Goal: Task Accomplishment & Management: Complete application form

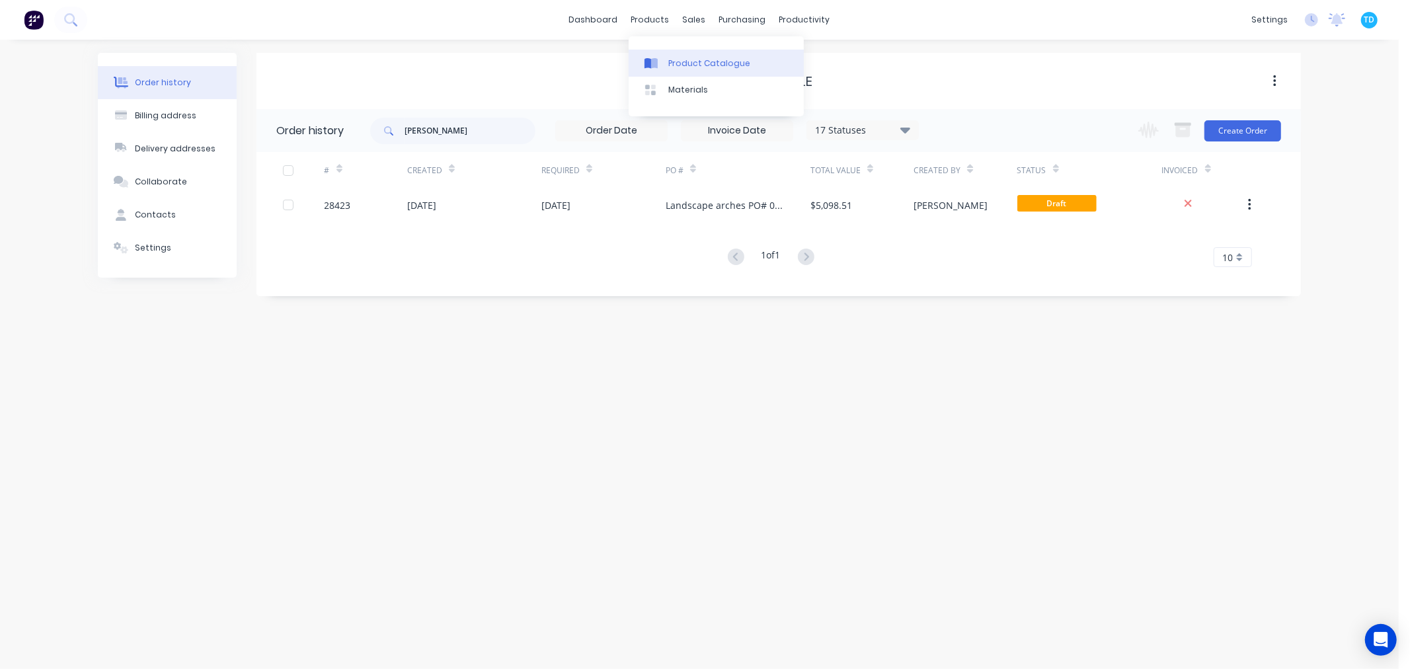
click at [688, 65] on div "Product Catalogue" at bounding box center [709, 64] width 82 height 12
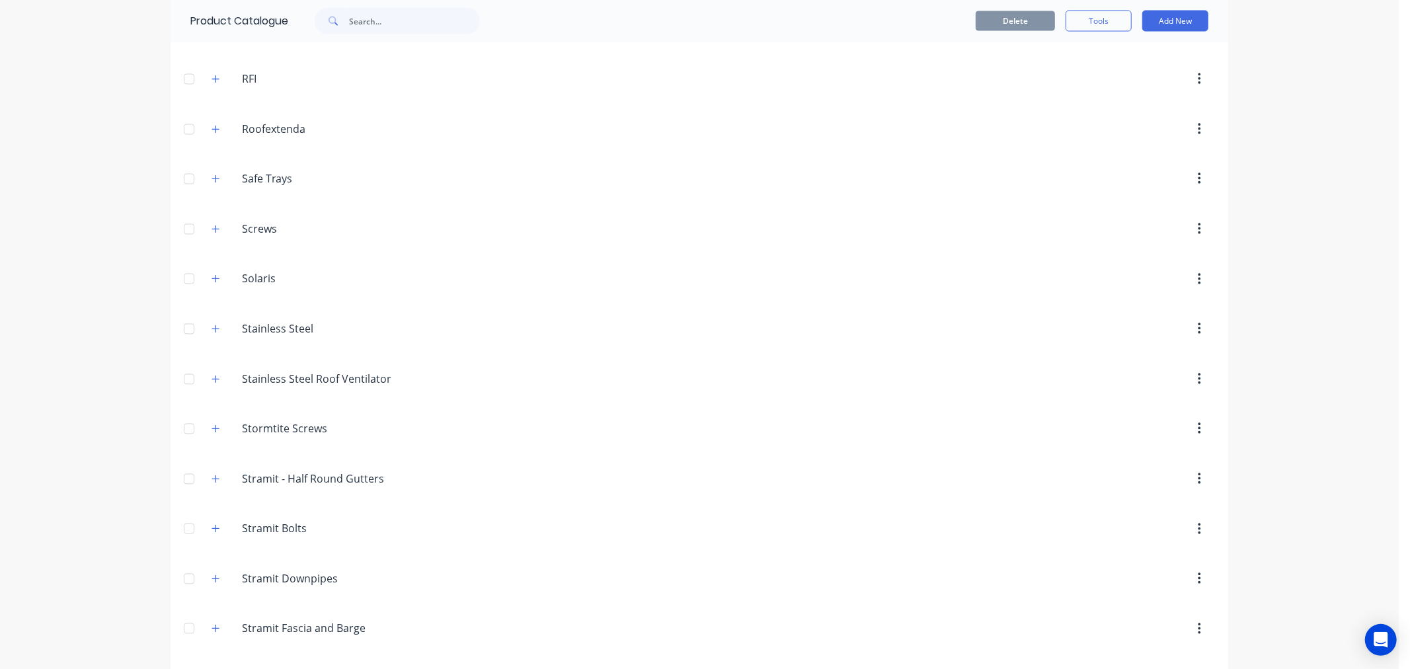
scroll to position [2067, 0]
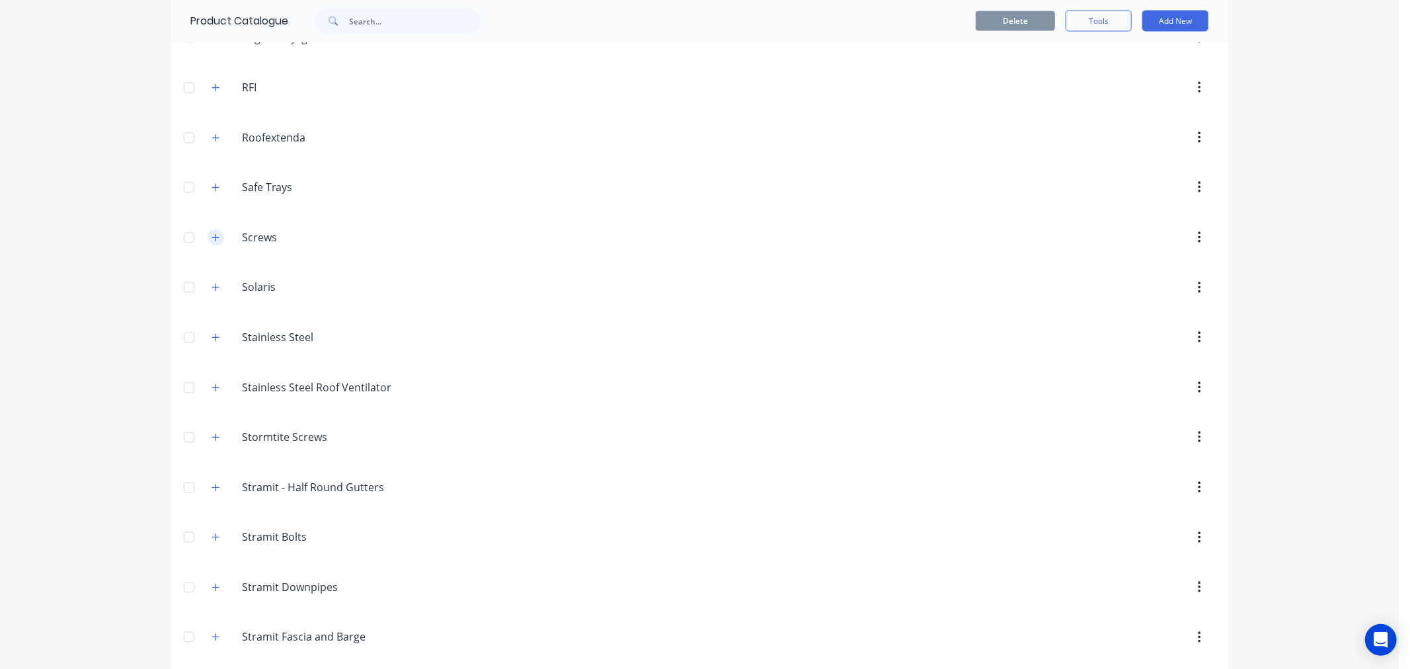
click at [212, 241] on icon "button" at bounding box center [216, 237] width 8 height 9
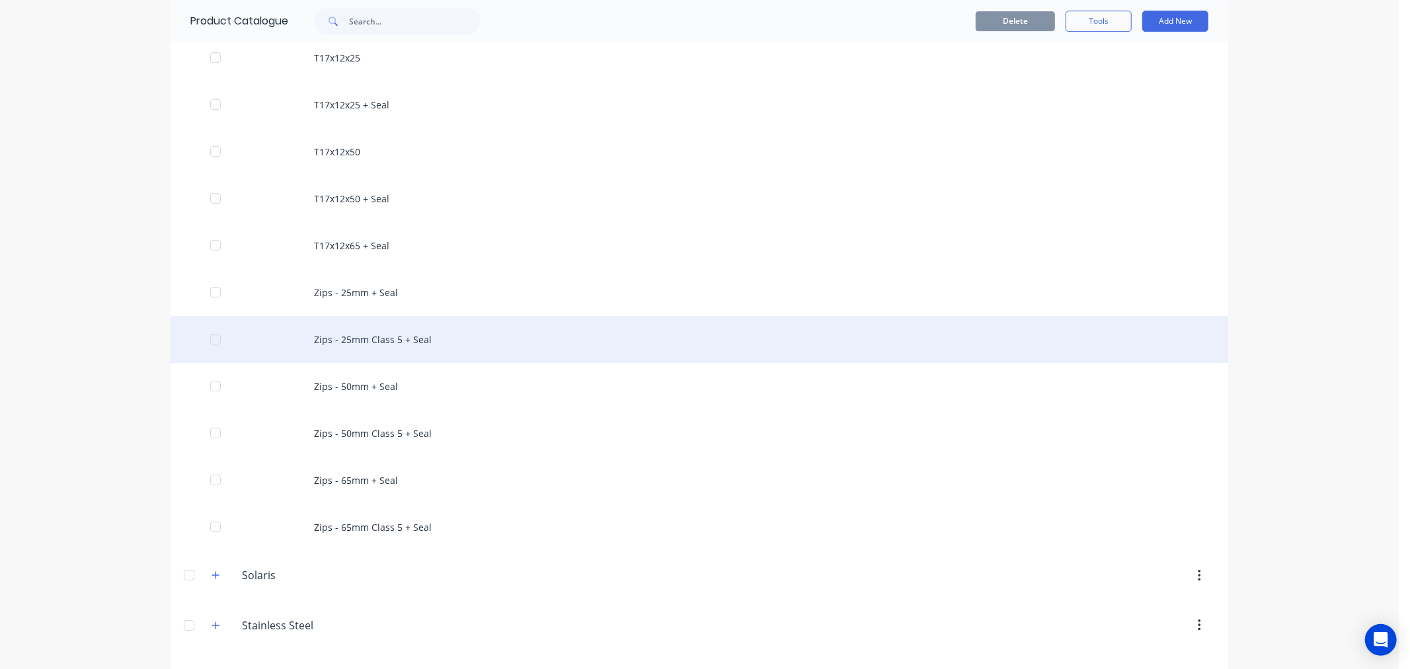
scroll to position [3537, 0]
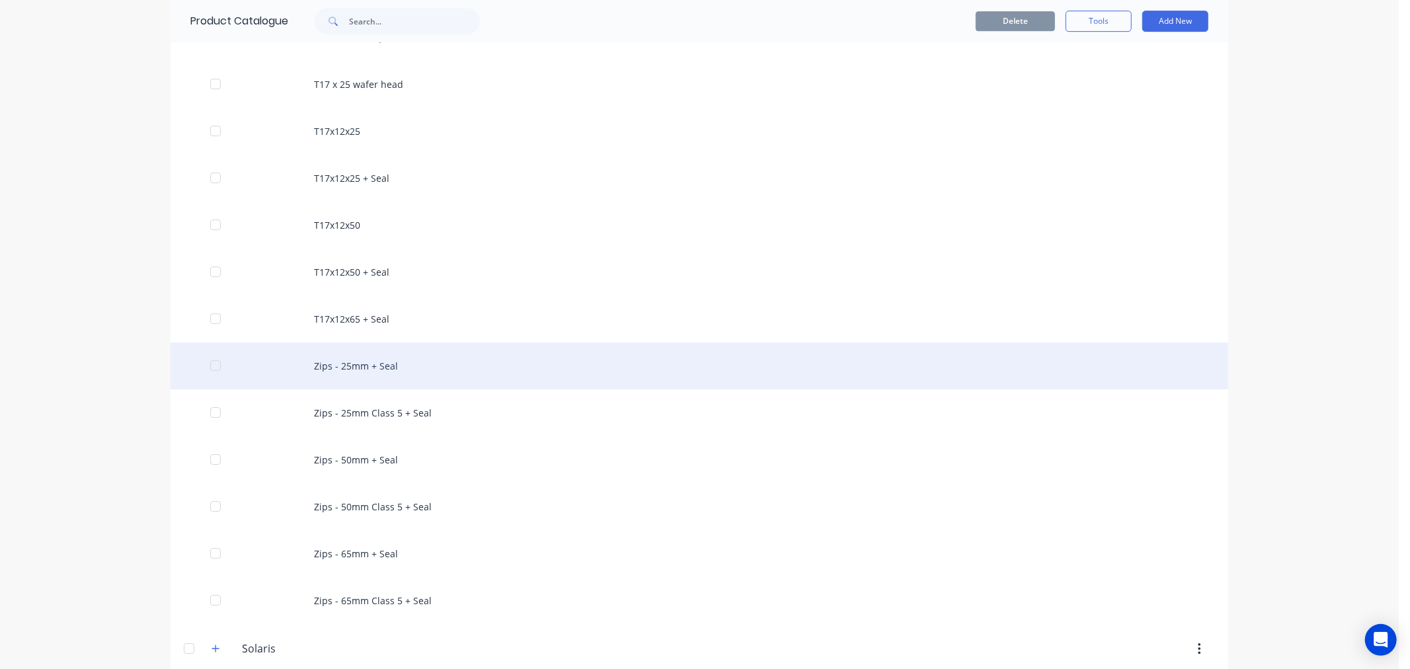
click at [364, 367] on div "Zips - 25mm + Seal" at bounding box center [700, 365] width 1058 height 47
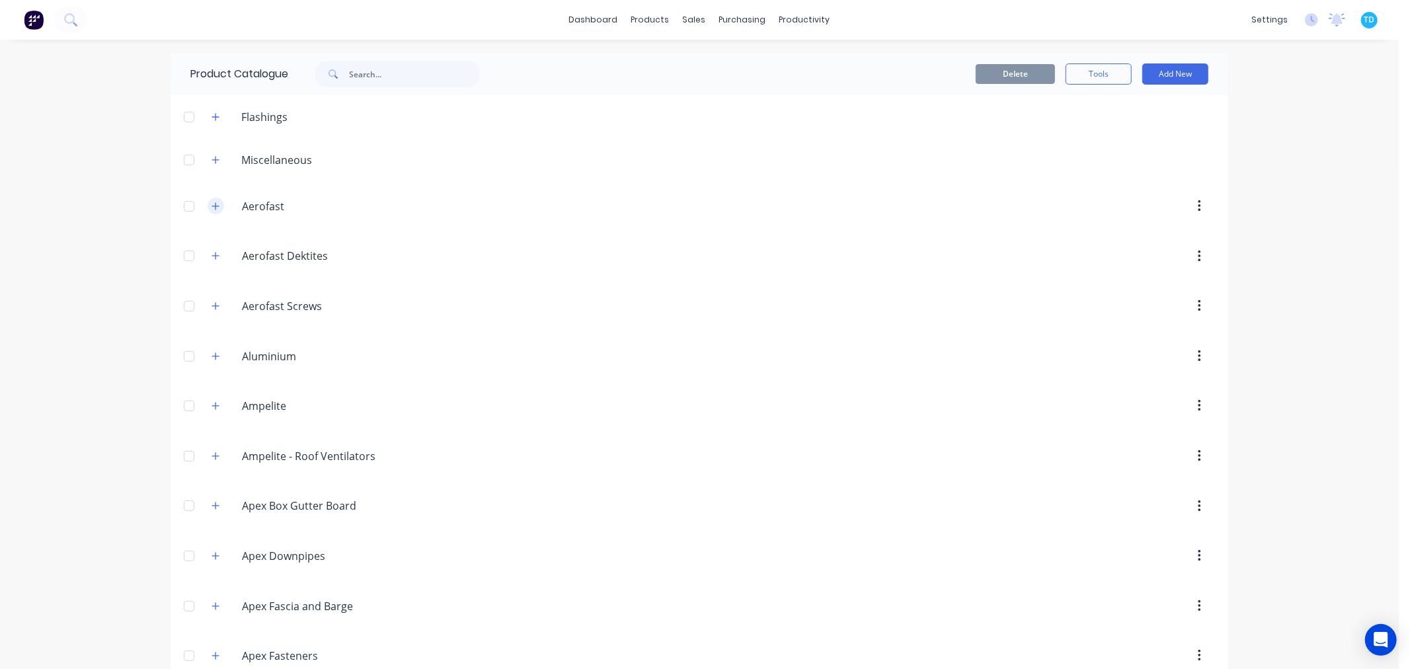
click at [212, 202] on icon "button" at bounding box center [216, 206] width 8 height 9
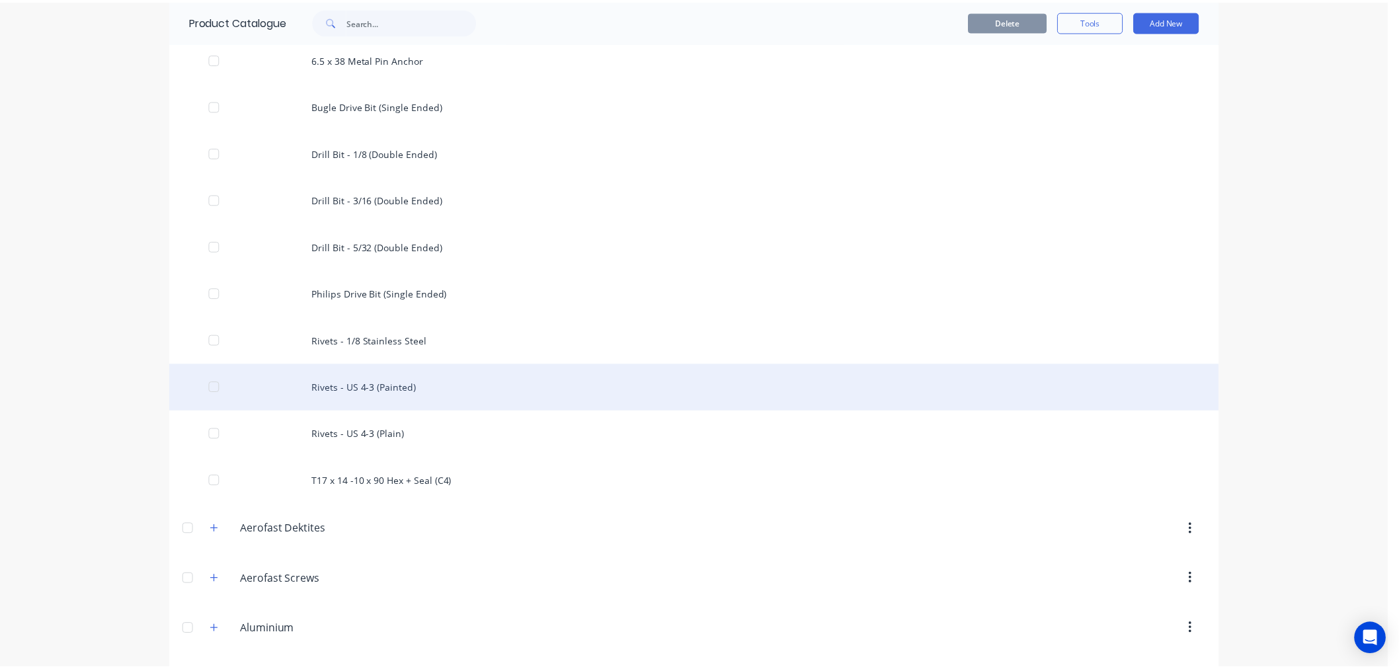
scroll to position [661, 0]
click at [358, 395] on div "Rivets - US 4-3 (Painted)" at bounding box center [700, 391] width 1058 height 47
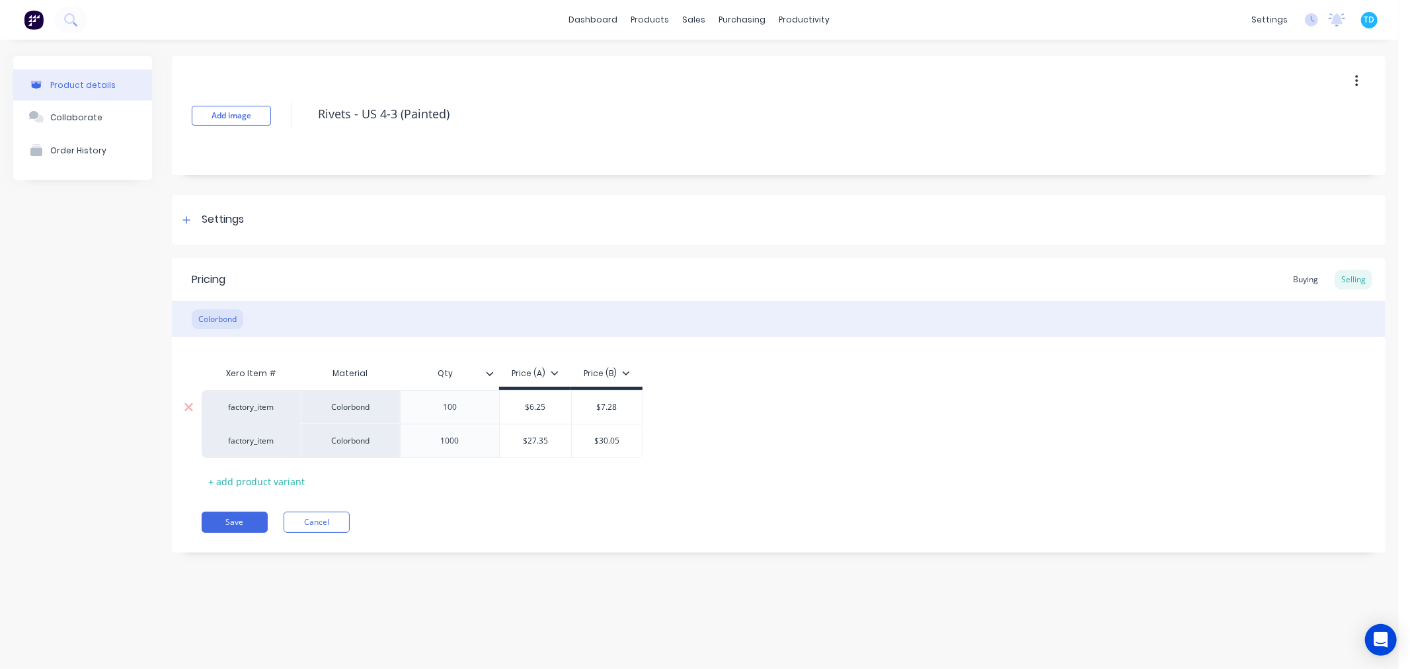
type textarea "x"
click at [719, 62] on div "Sales Orders" at bounding box center [744, 64] width 54 height 12
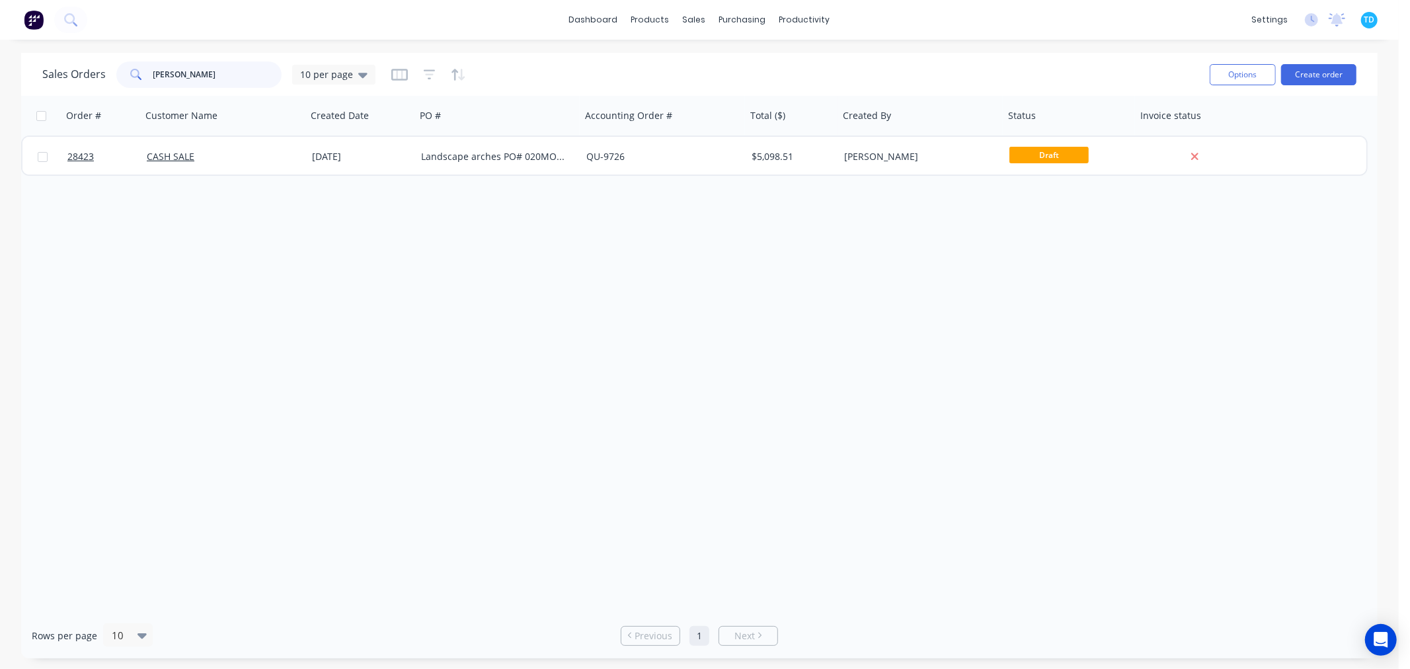
drag, startPoint x: 200, startPoint y: 79, endPoint x: 131, endPoint y: 83, distance: 69.5
click at [131, 83] on div "[PERSON_NAME]" at bounding box center [198, 74] width 165 height 26
click at [1327, 71] on button "Create order" at bounding box center [1318, 74] width 75 height 21
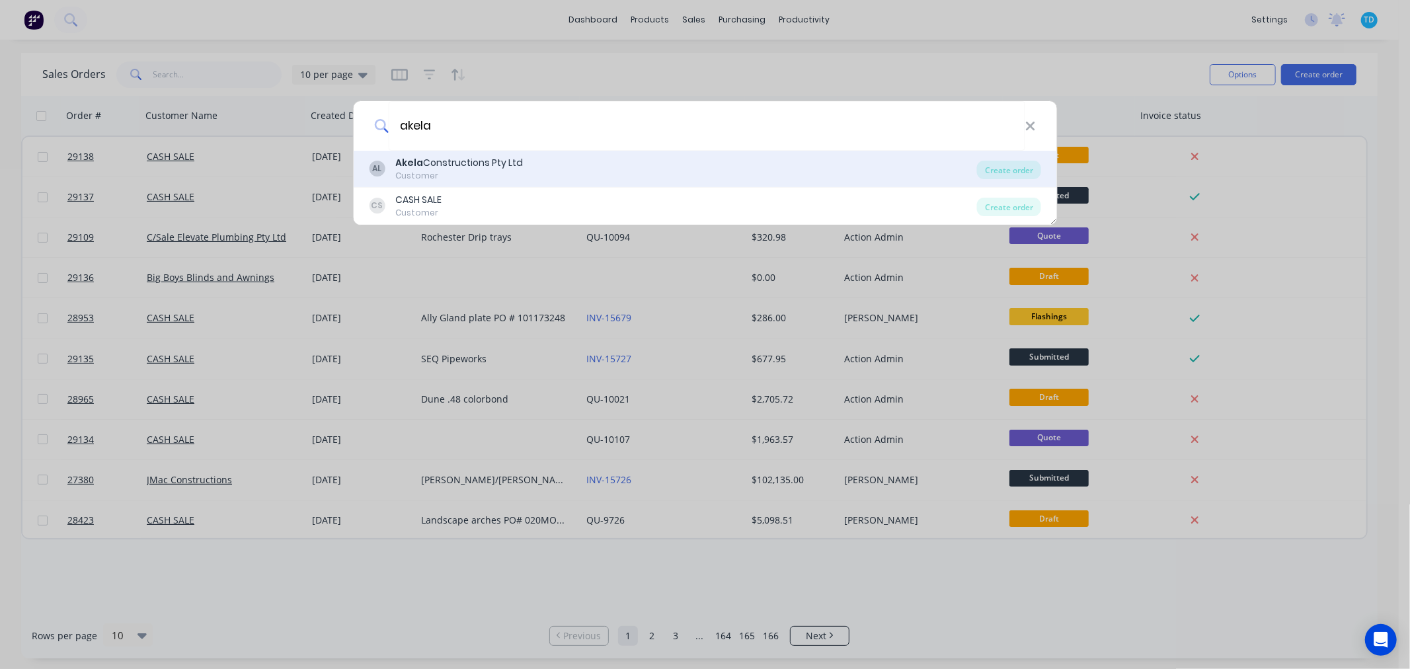
type input "akela"
click at [418, 159] on b "Akela" at bounding box center [409, 162] width 28 height 13
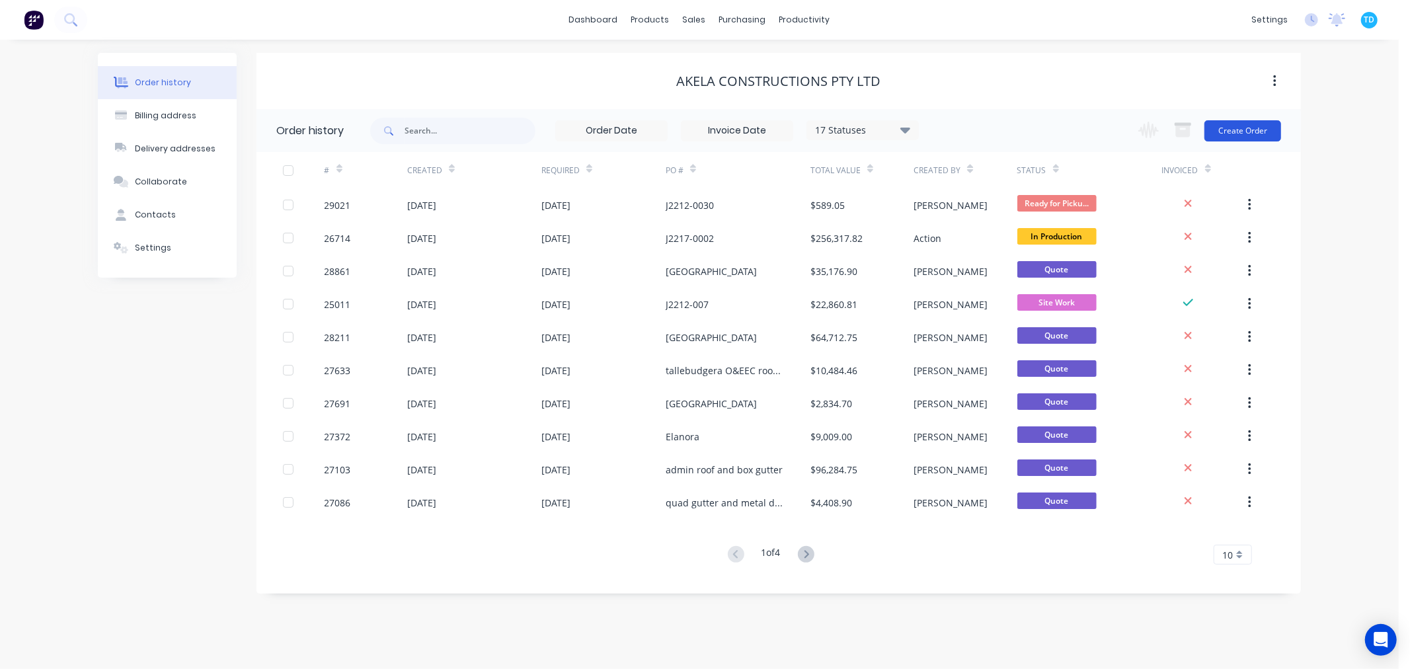
click at [1258, 132] on button "Create Order" at bounding box center [1242, 130] width 77 height 21
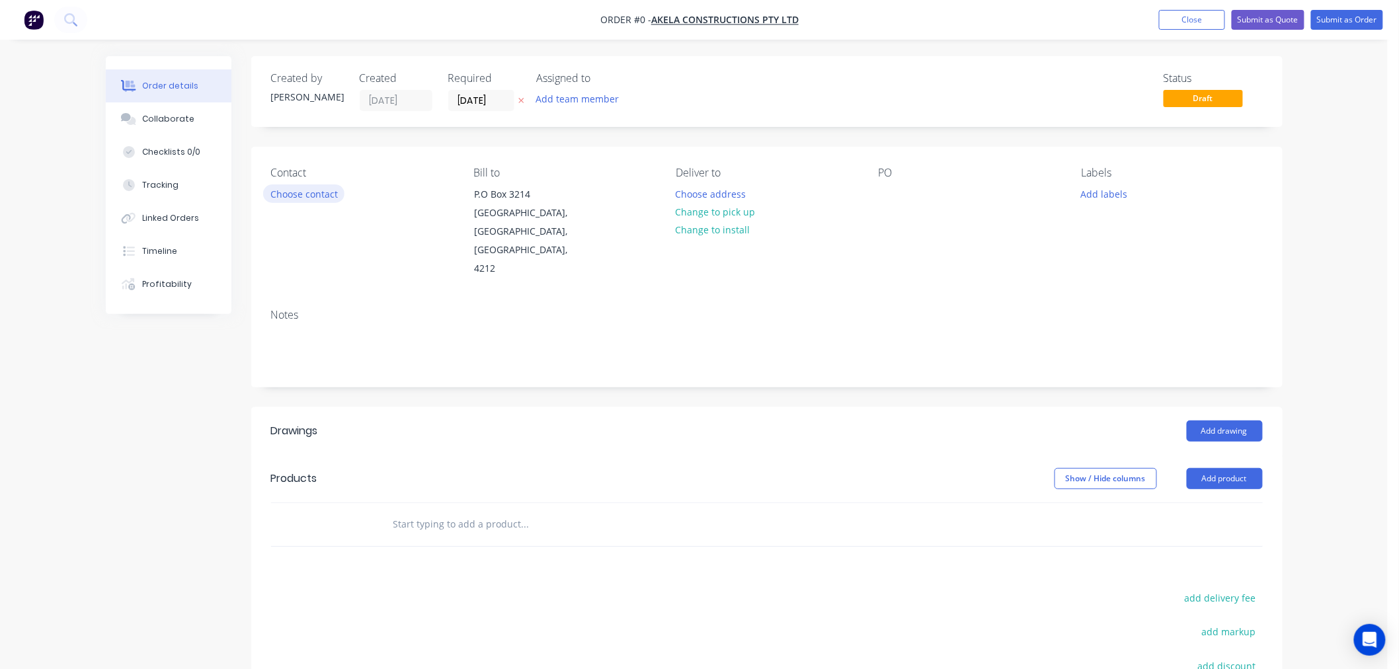
click at [316, 199] on button "Choose contact" at bounding box center [303, 193] width 81 height 18
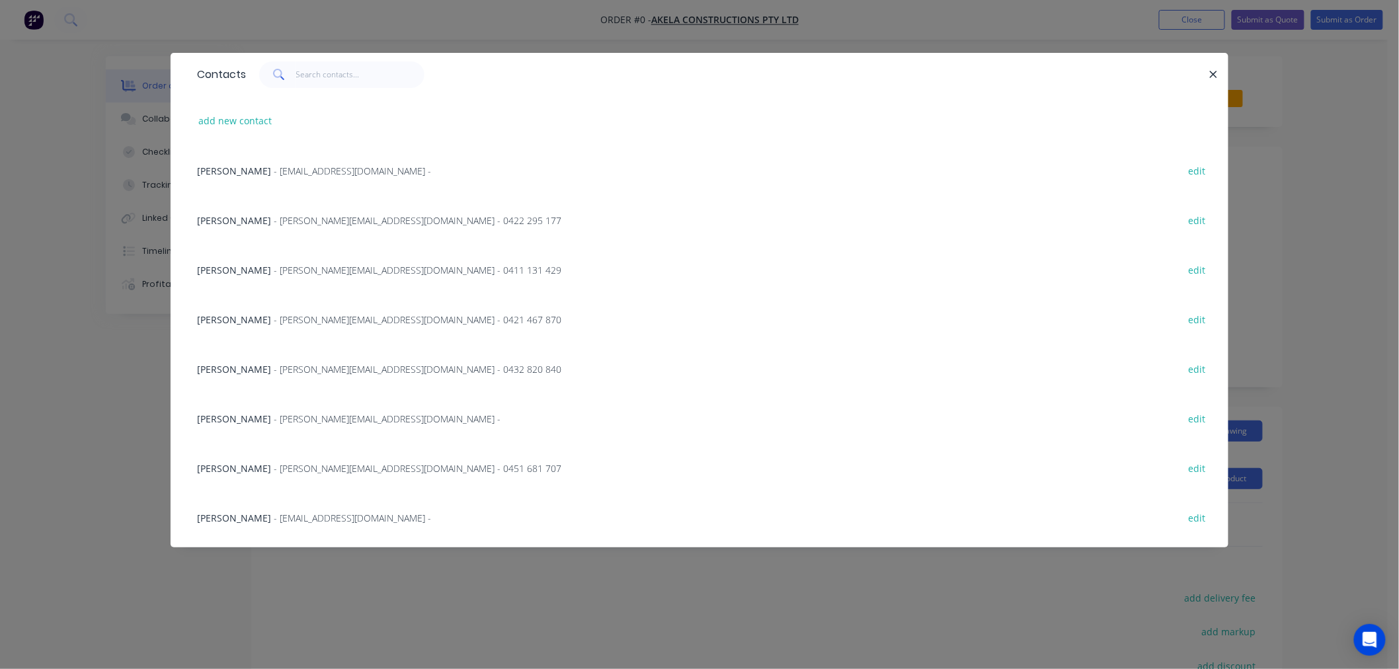
click at [274, 218] on span "- [PERSON_NAME][EMAIL_ADDRESS][DOMAIN_NAME] - 0422 295 177" at bounding box center [418, 220] width 288 height 13
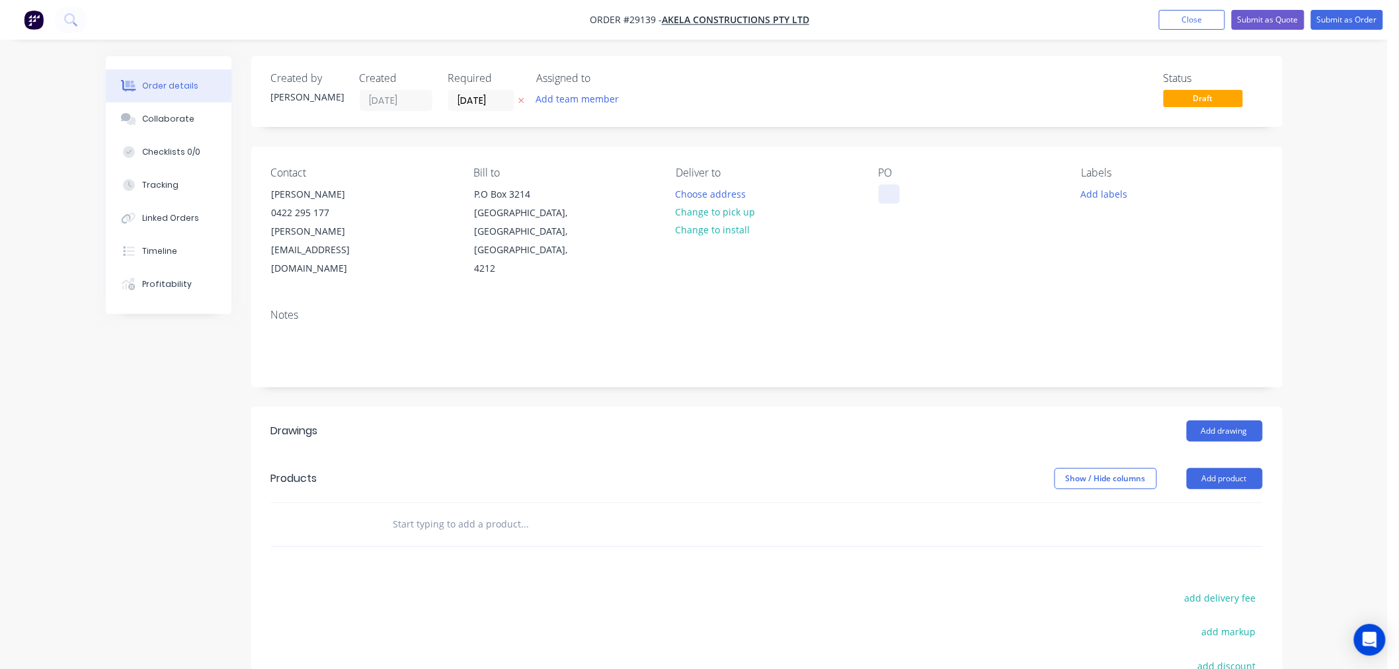
click at [881, 188] on div at bounding box center [889, 193] width 21 height 19
click at [930, 194] on div "[PERSON_NAME] remedial works" at bounding box center [961, 200] width 165 height 33
click at [968, 190] on div "[PERSON_NAME] remedial works" at bounding box center [961, 200] width 165 height 33
click at [937, 269] on div "Contact [PERSON_NAME] [PHONE_NUMBER] [PERSON_NAME][EMAIL_ADDRESS][DOMAIN_NAME] …" at bounding box center [766, 222] width 1031 height 151
click at [1195, 468] on button "Add product" at bounding box center [1225, 478] width 76 height 21
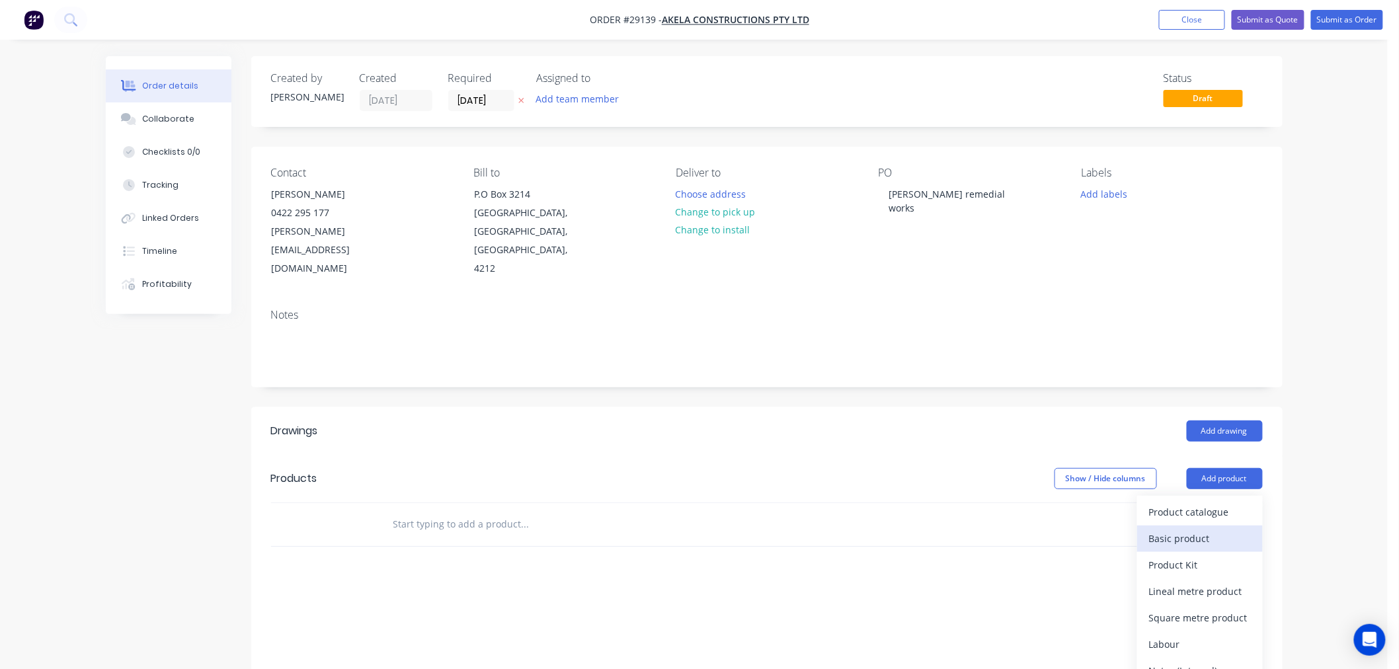
click at [1232, 529] on div "Basic product" at bounding box center [1200, 538] width 102 height 19
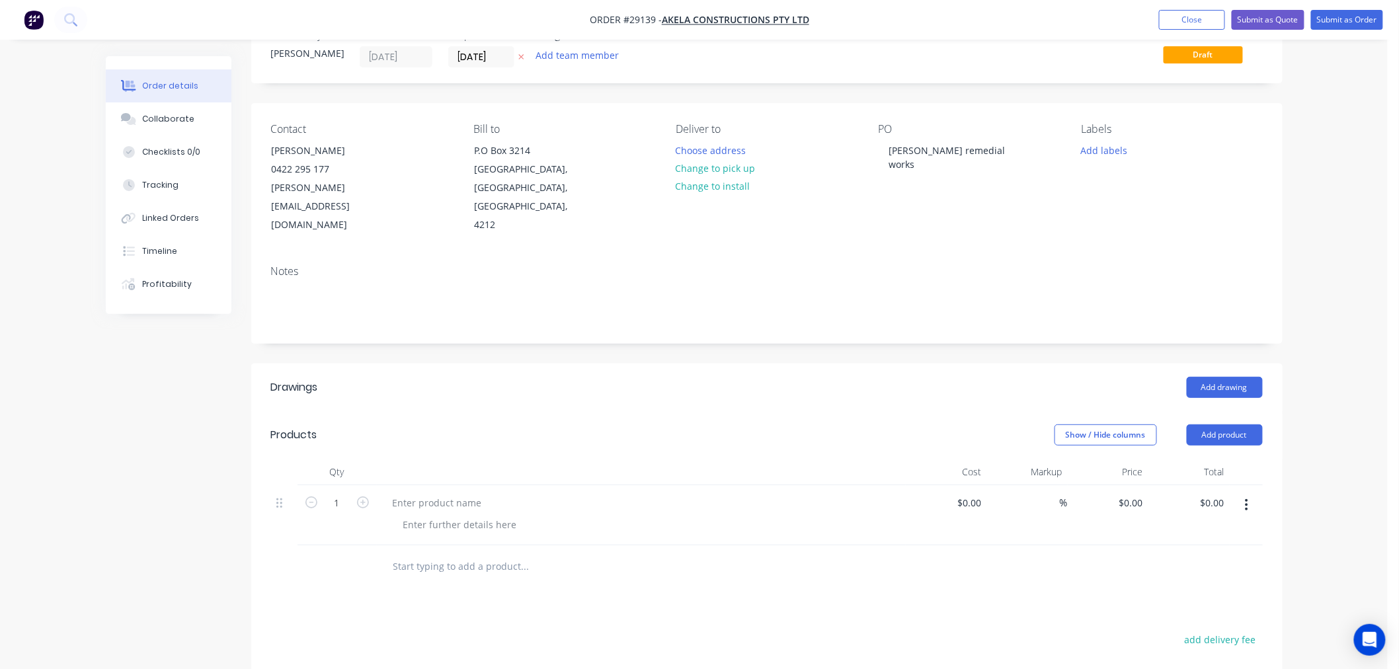
scroll to position [220, 0]
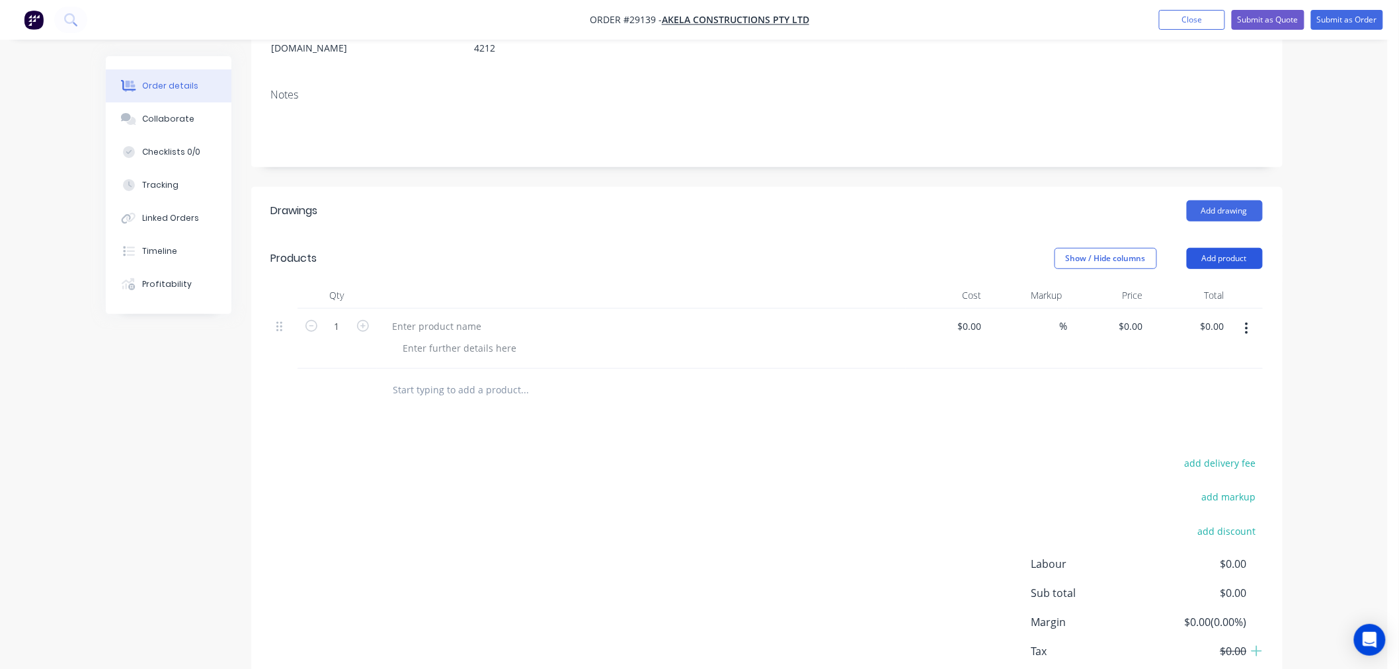
click at [1241, 248] on button "Add product" at bounding box center [1225, 258] width 76 height 21
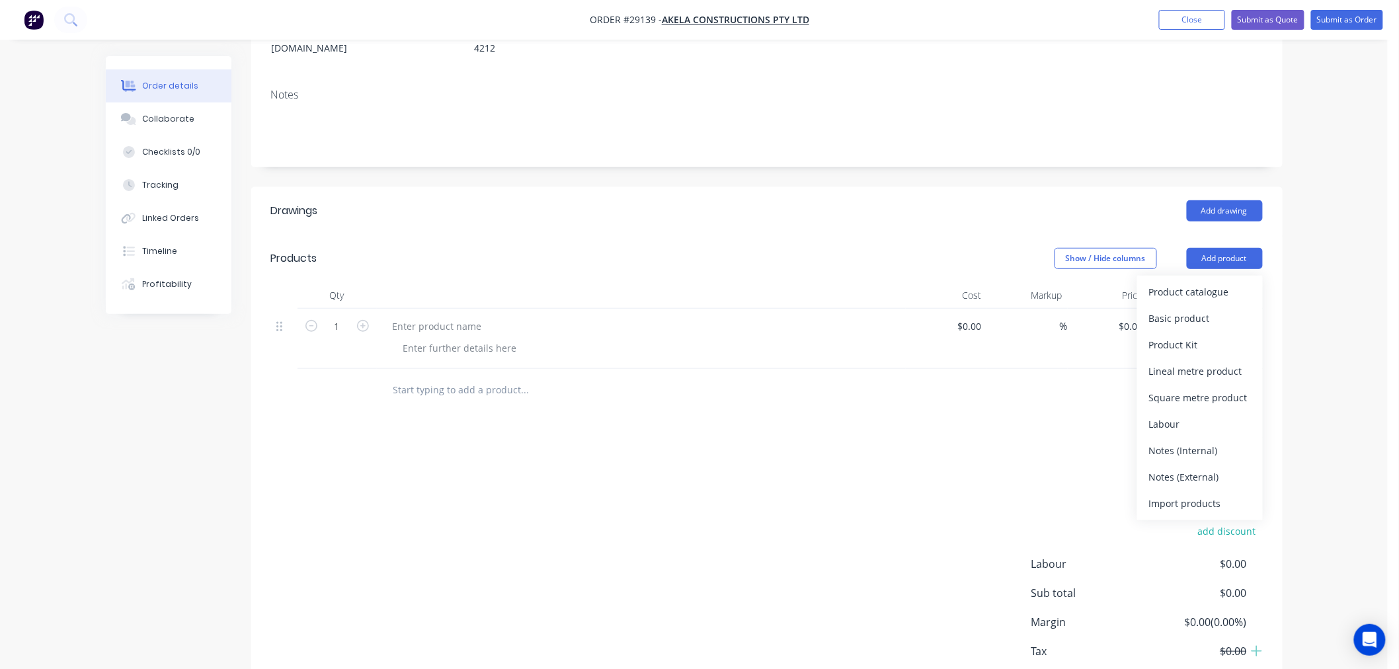
drag, startPoint x: 1224, startPoint y: 457, endPoint x: 802, endPoint y: 461, distance: 421.8
click at [1224, 467] on div "Notes (External)" at bounding box center [1200, 476] width 102 height 19
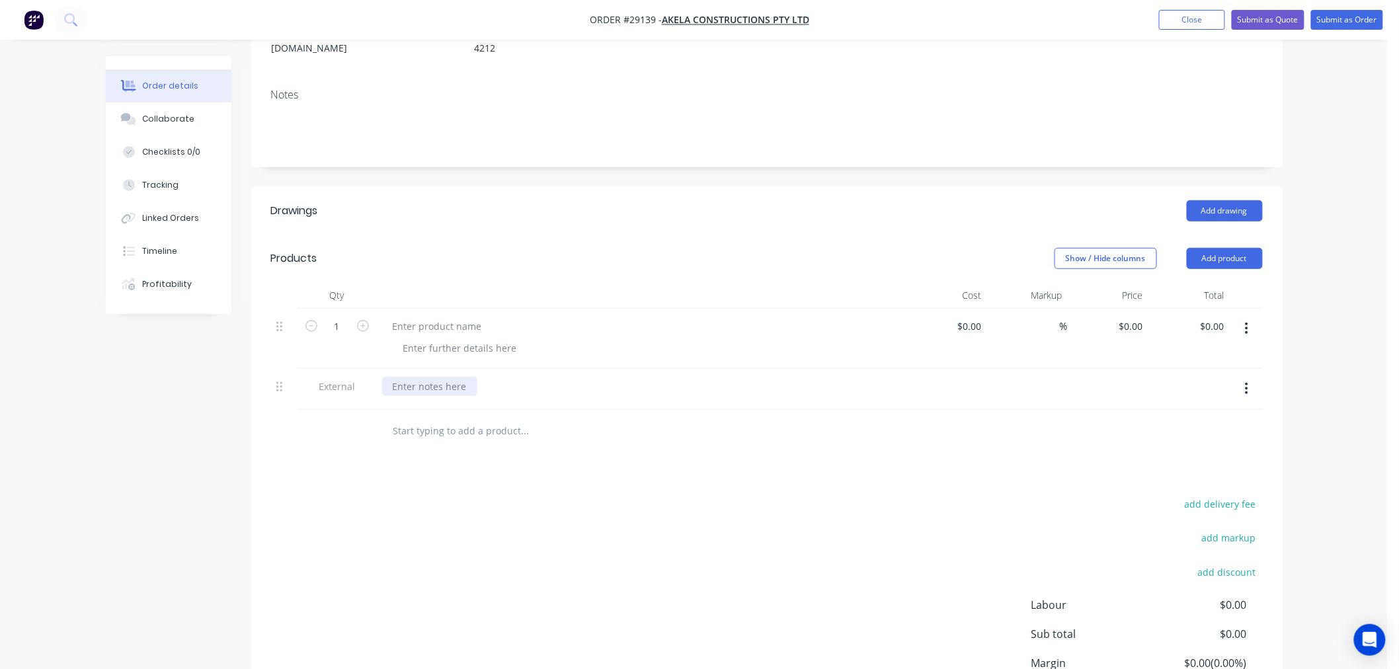
click at [442, 377] on div at bounding box center [429, 386] width 95 height 19
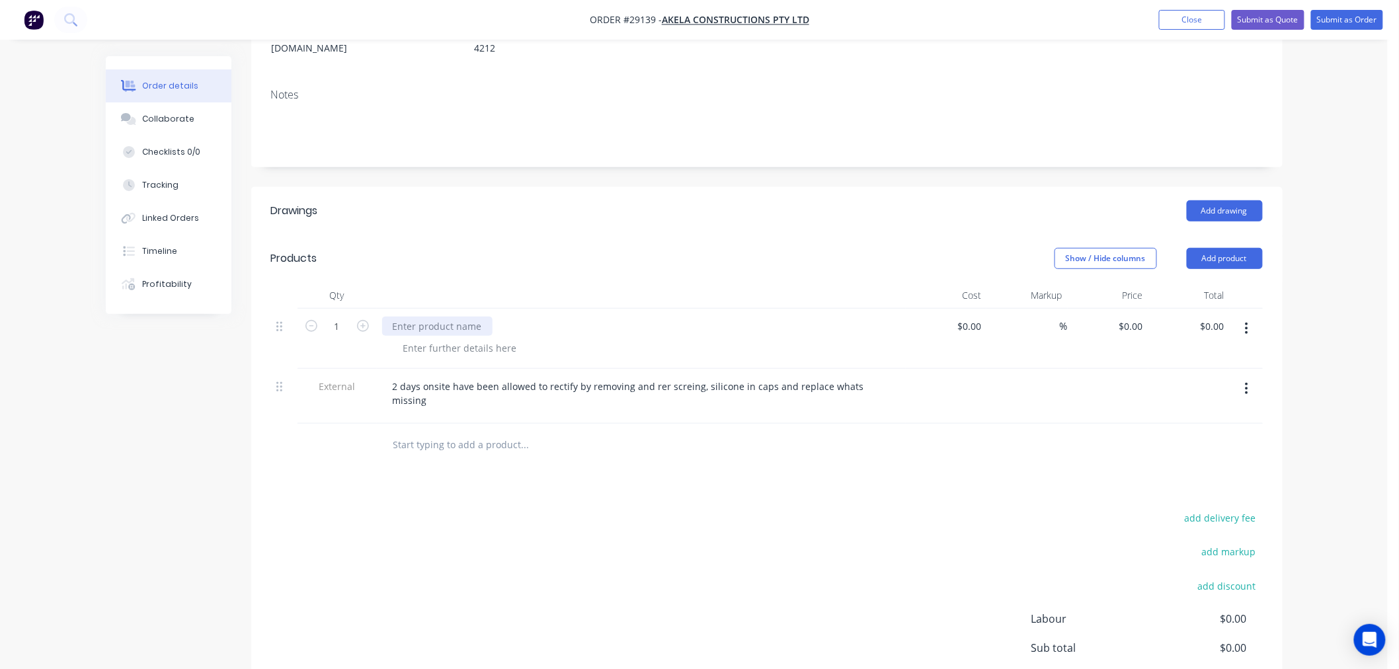
click at [469, 317] on div at bounding box center [437, 326] width 110 height 19
click at [446, 338] on div at bounding box center [460, 347] width 135 height 19
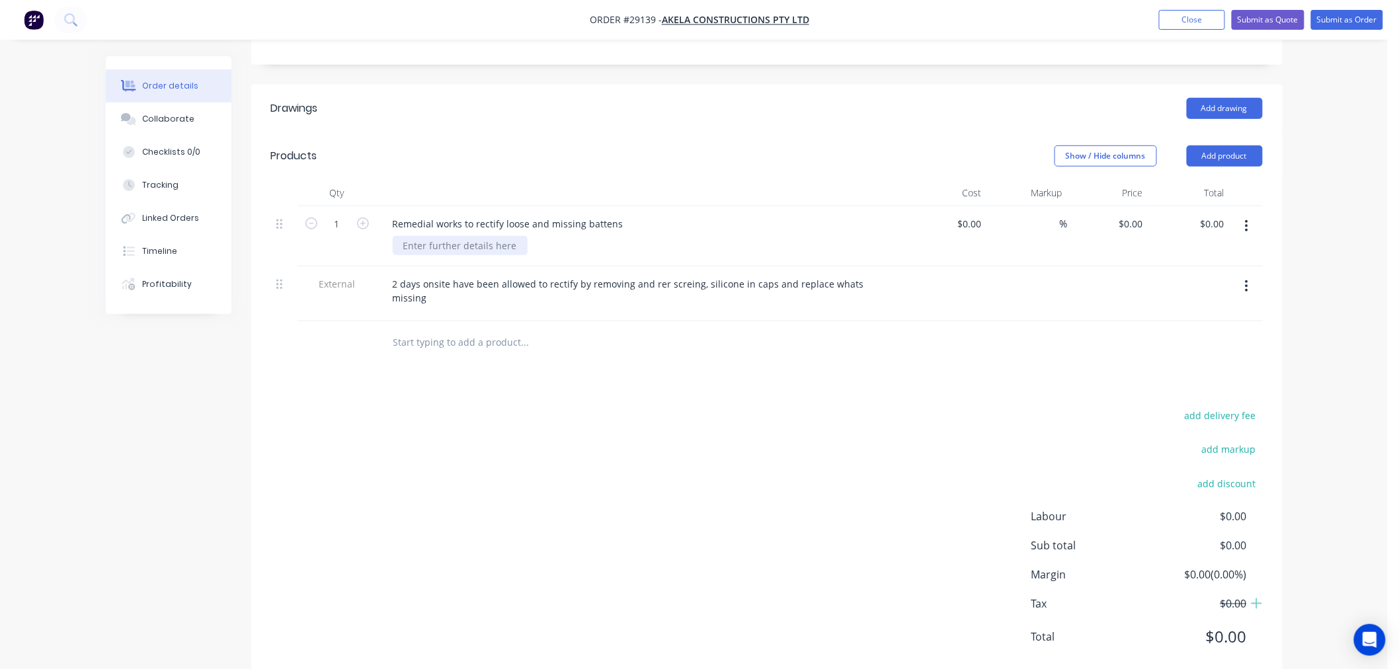
click at [487, 236] on div at bounding box center [460, 245] width 135 height 19
click at [567, 333] on div "Drawings Add drawing Products Show / Hide columns Add product Qty Cost Markup P…" at bounding box center [766, 383] width 1031 height 597
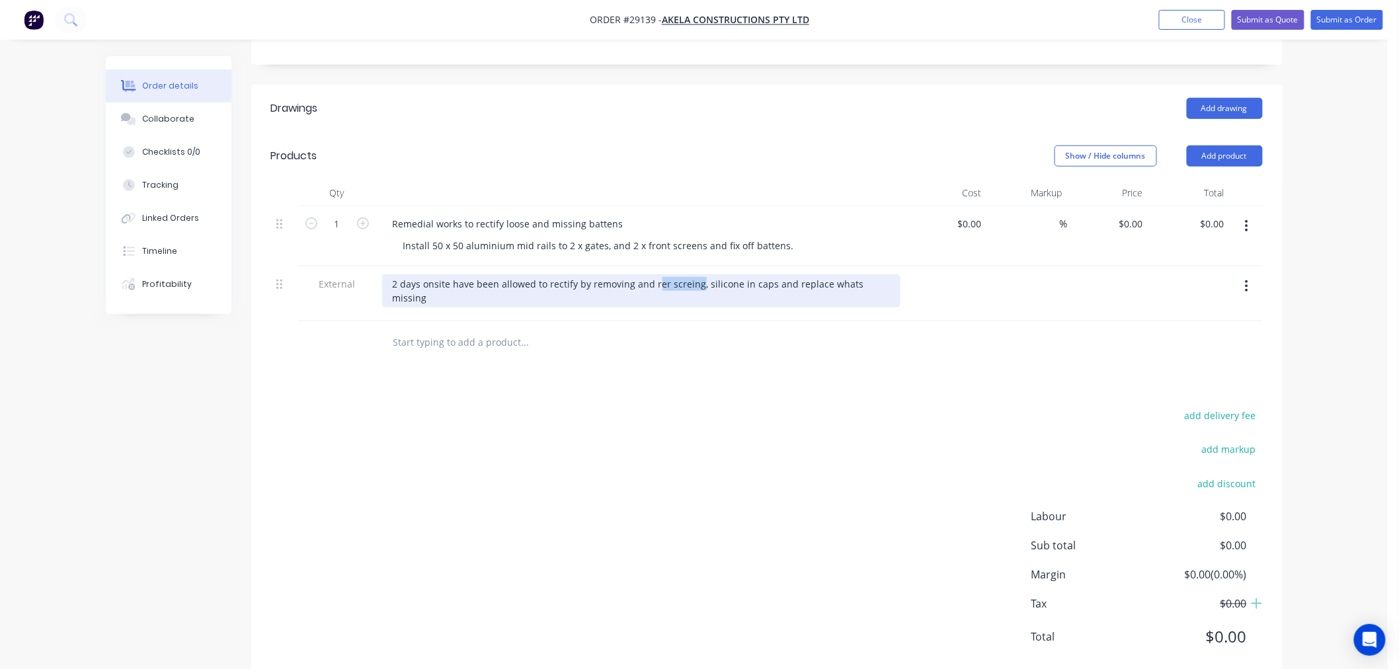
drag, startPoint x: 694, startPoint y: 263, endPoint x: 651, endPoint y: 263, distance: 43.0
click at [651, 274] on div "2 days onsite have been allowed to rectify by removing and rer screing, silicon…" at bounding box center [641, 290] width 518 height 33
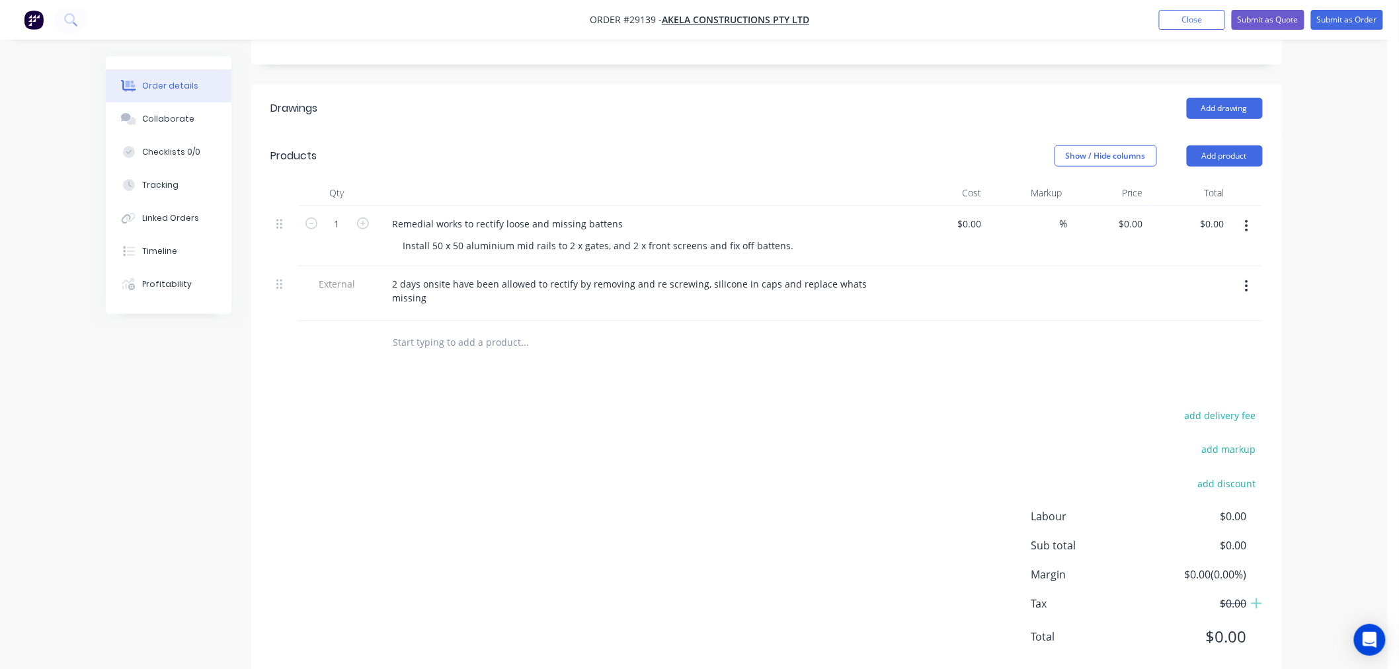
click at [745, 345] on div "Drawings Add drawing Products Show / Hide columns Add product Qty Cost Markup P…" at bounding box center [766, 383] width 1031 height 597
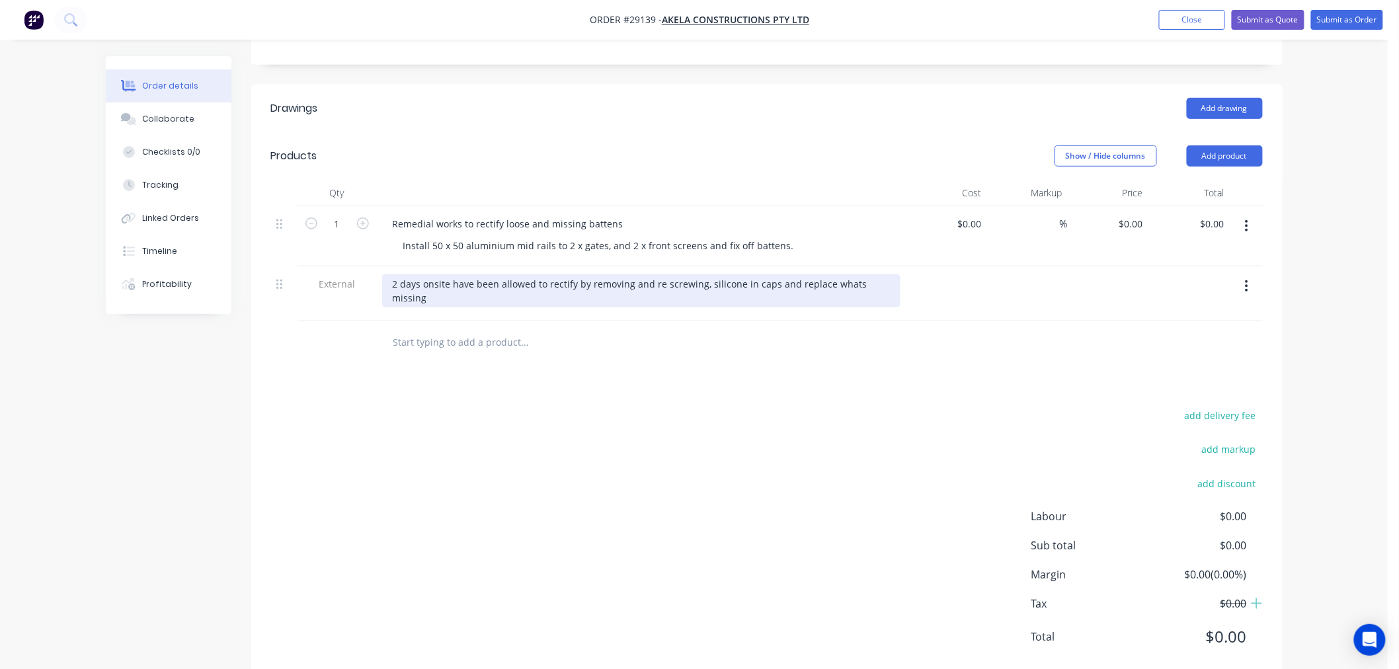
click at [888, 274] on div "2 days onsite have been allowed to rectify by removing and re screwing, silicon…" at bounding box center [641, 290] width 518 height 33
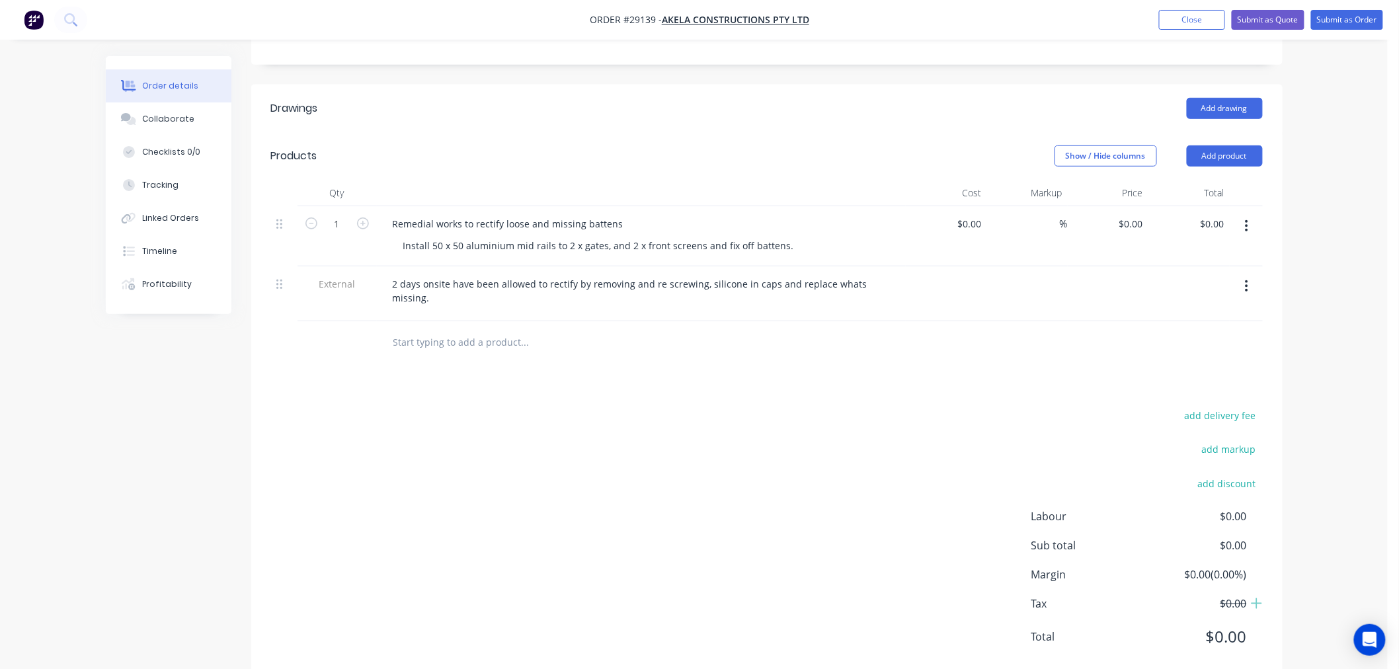
click at [946, 321] on div at bounding box center [767, 342] width 992 height 43
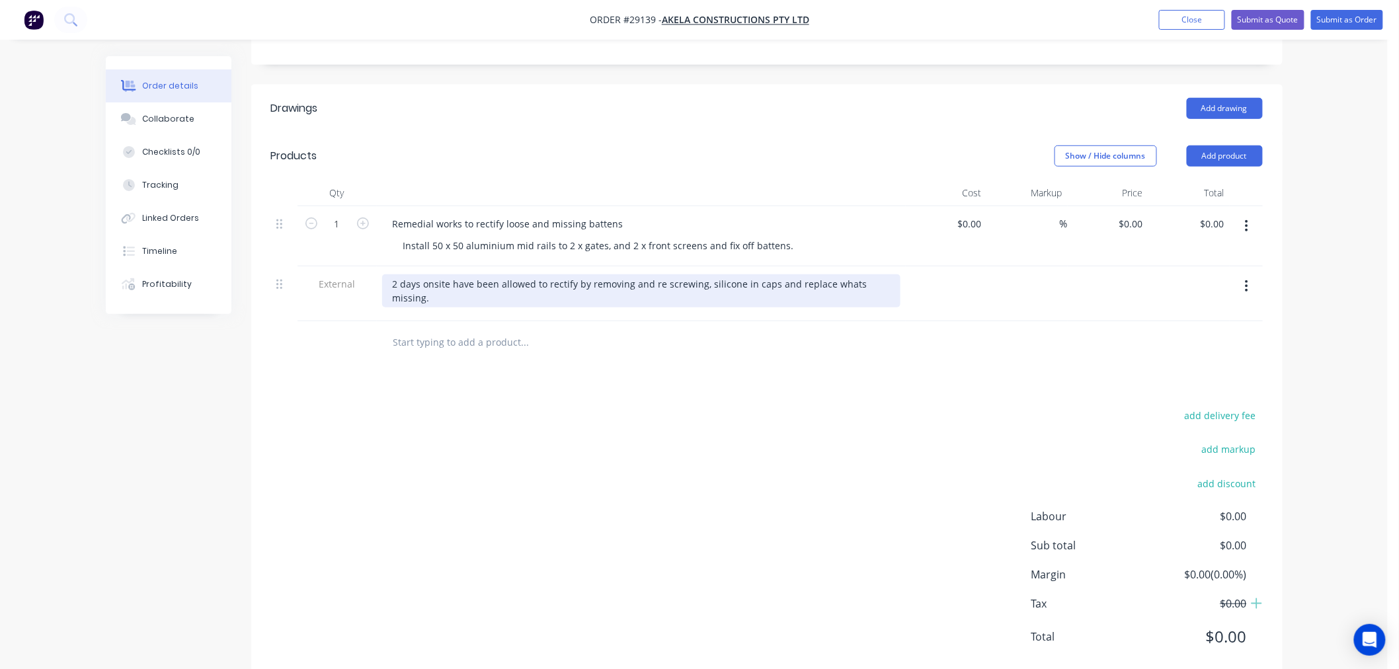
click at [842, 274] on div "2 days onsite have been allowed to rectify by removing and re screwing, silicon…" at bounding box center [641, 290] width 518 height 33
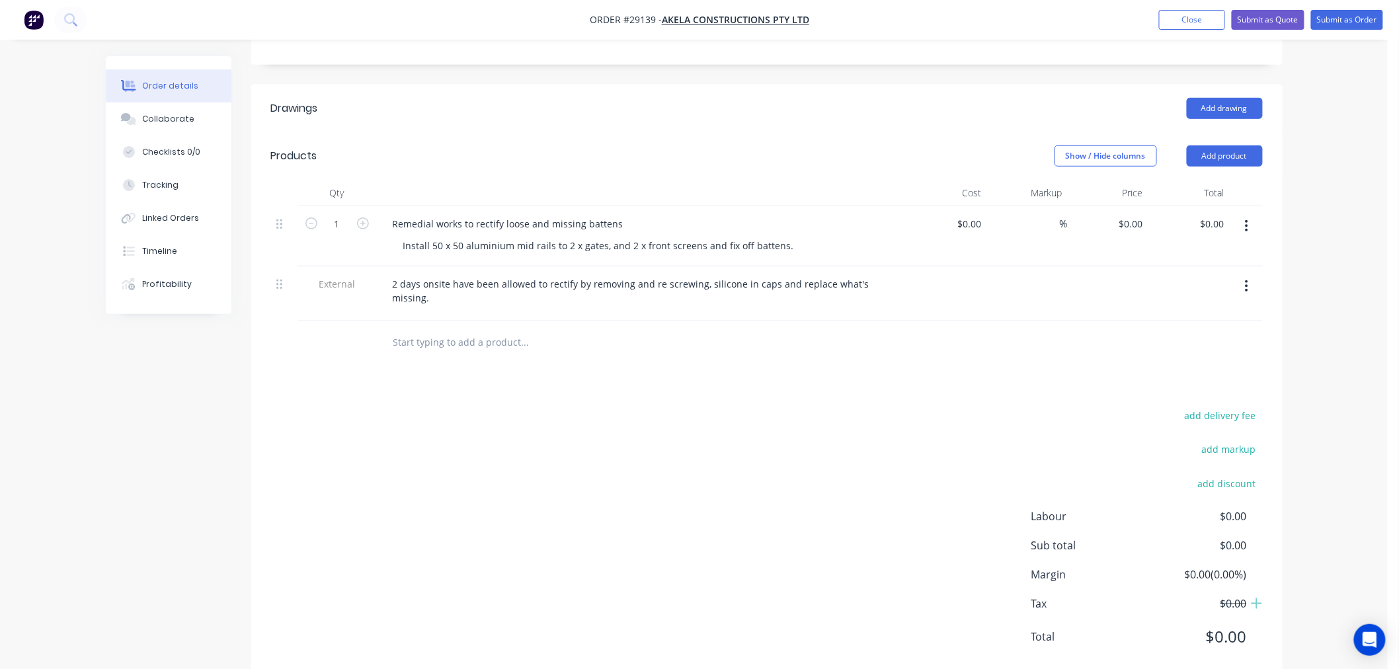
click at [957, 407] on div "add delivery fee add markup add discount Labour $0.00 Sub total $0.00 Margin $0…" at bounding box center [767, 534] width 992 height 255
click at [974, 214] on input at bounding box center [978, 223] width 15 height 19
drag, startPoint x: 974, startPoint y: 197, endPoint x: 965, endPoint y: 196, distance: 8.7
drag, startPoint x: 965, startPoint y: 196, endPoint x: 915, endPoint y: 388, distance: 198.8
click at [867, 446] on div "add delivery fee add markup add discount Labour $0.00 Sub total $0.00 Margin $0…" at bounding box center [767, 534] width 992 height 255
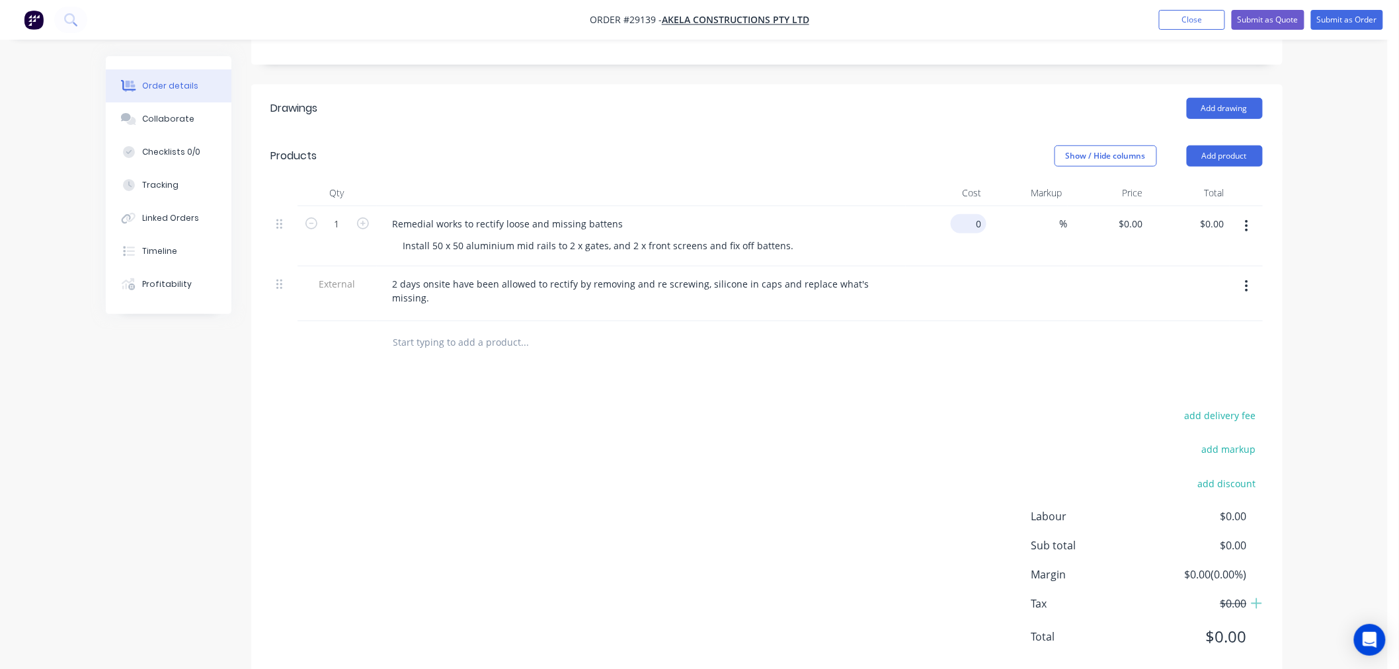
click at [975, 214] on input "0" at bounding box center [971, 223] width 30 height 19
type input "$4,460.05"
drag, startPoint x: 968, startPoint y: 319, endPoint x: 999, endPoint y: 292, distance: 41.2
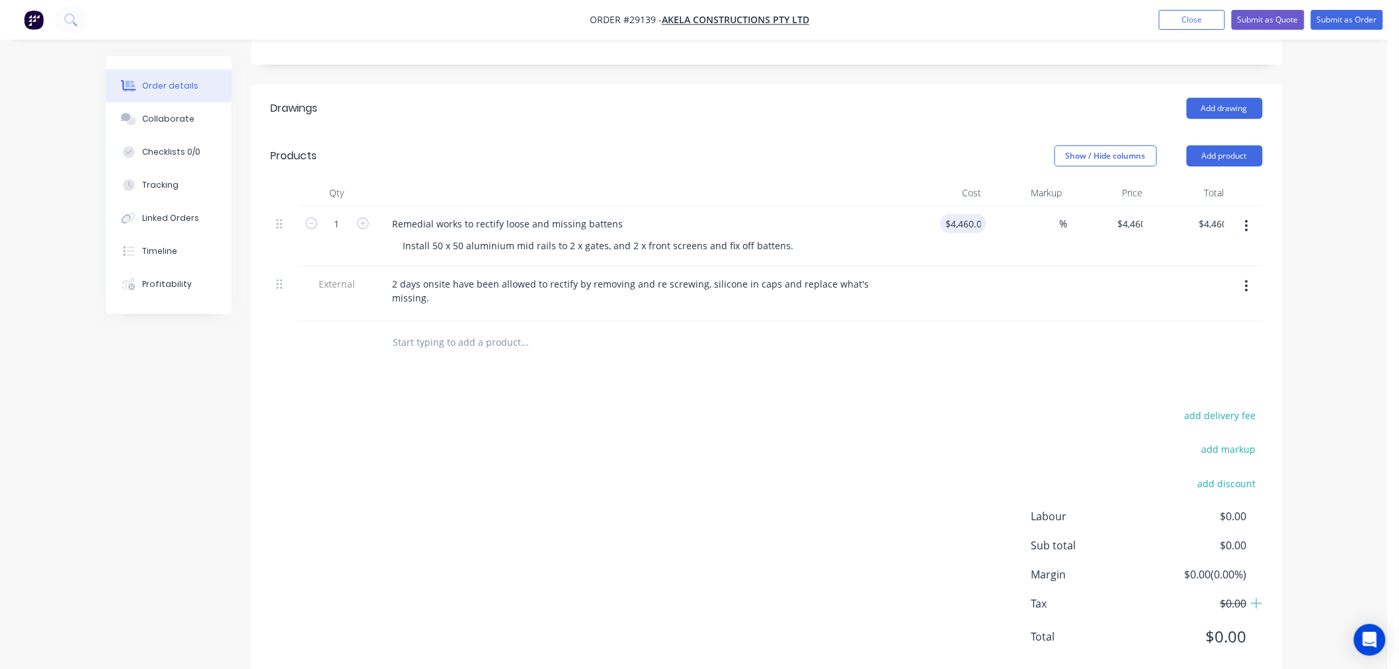
click at [970, 321] on div at bounding box center [767, 342] width 992 height 43
click at [1053, 214] on input at bounding box center [1051, 223] width 15 height 19
type input "50"
type input "$6,690.075"
type input "$6,690.08"
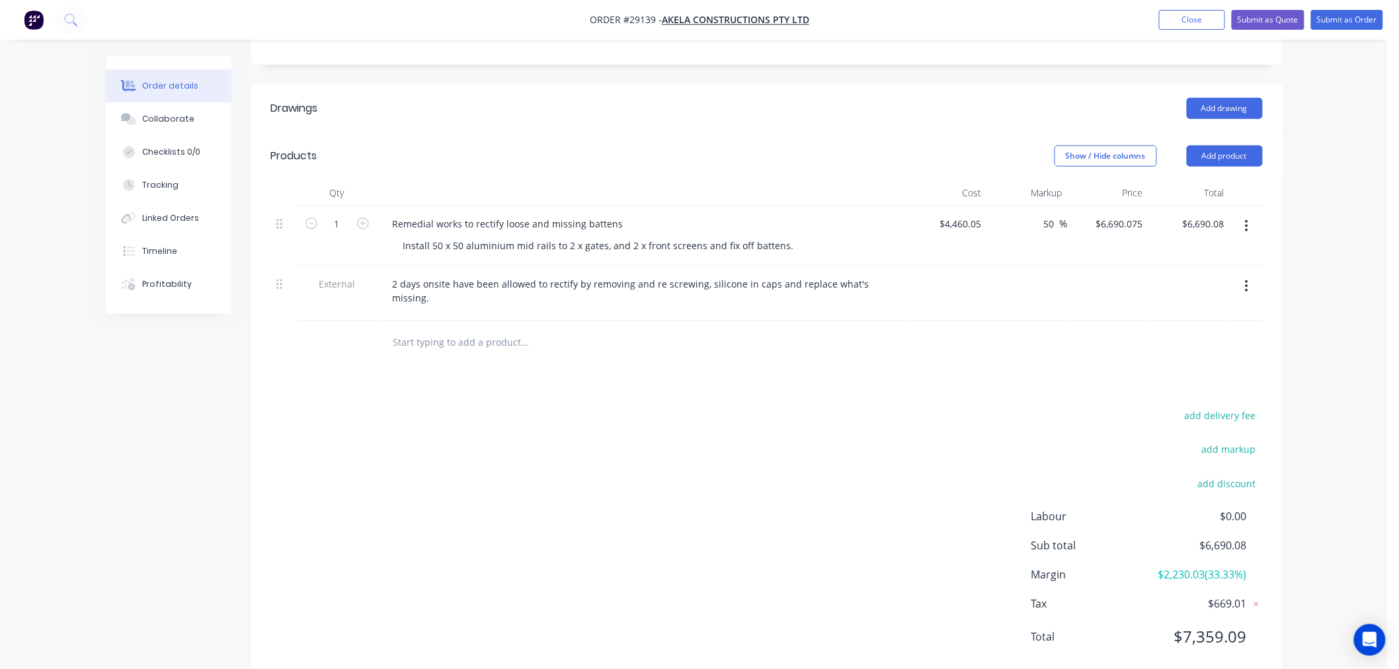
click at [1103, 345] on div "Drawings Add drawing Products Show / Hide columns Add product Qty Cost Markup P…" at bounding box center [766, 383] width 1031 height 597
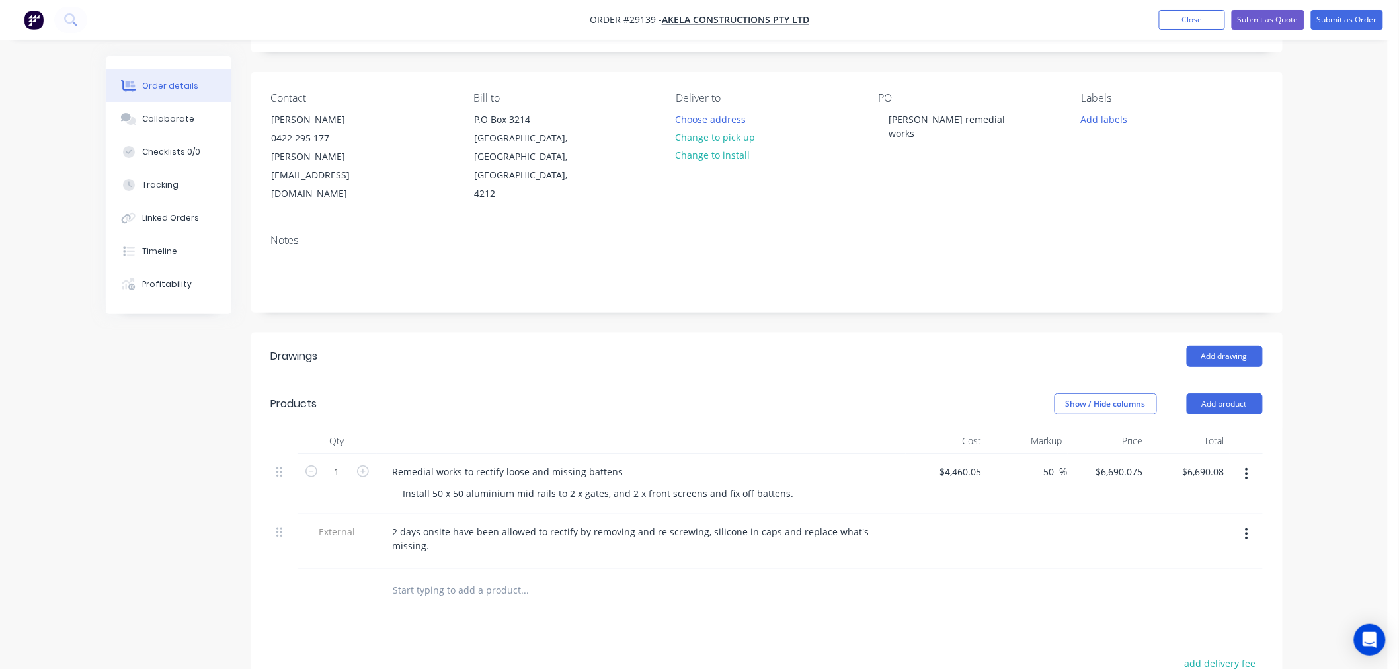
scroll to position [0, 0]
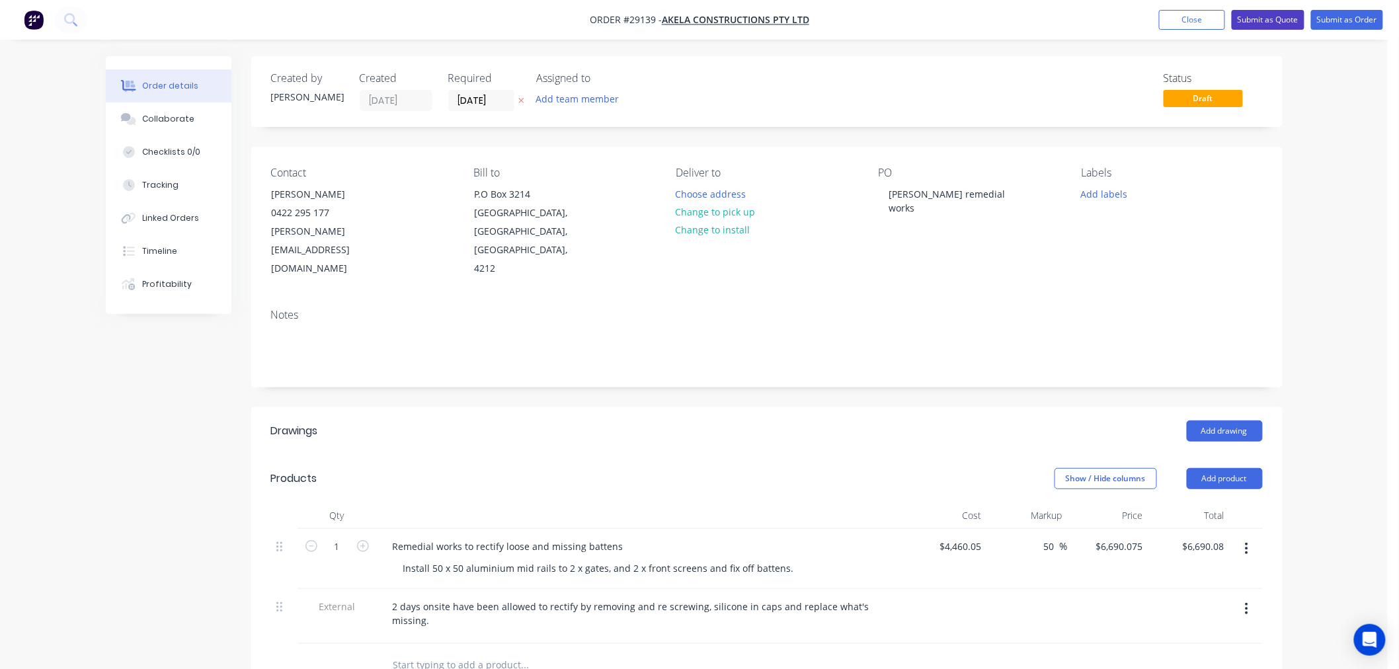
click at [1288, 20] on button "Submit as Quote" at bounding box center [1268, 20] width 73 height 20
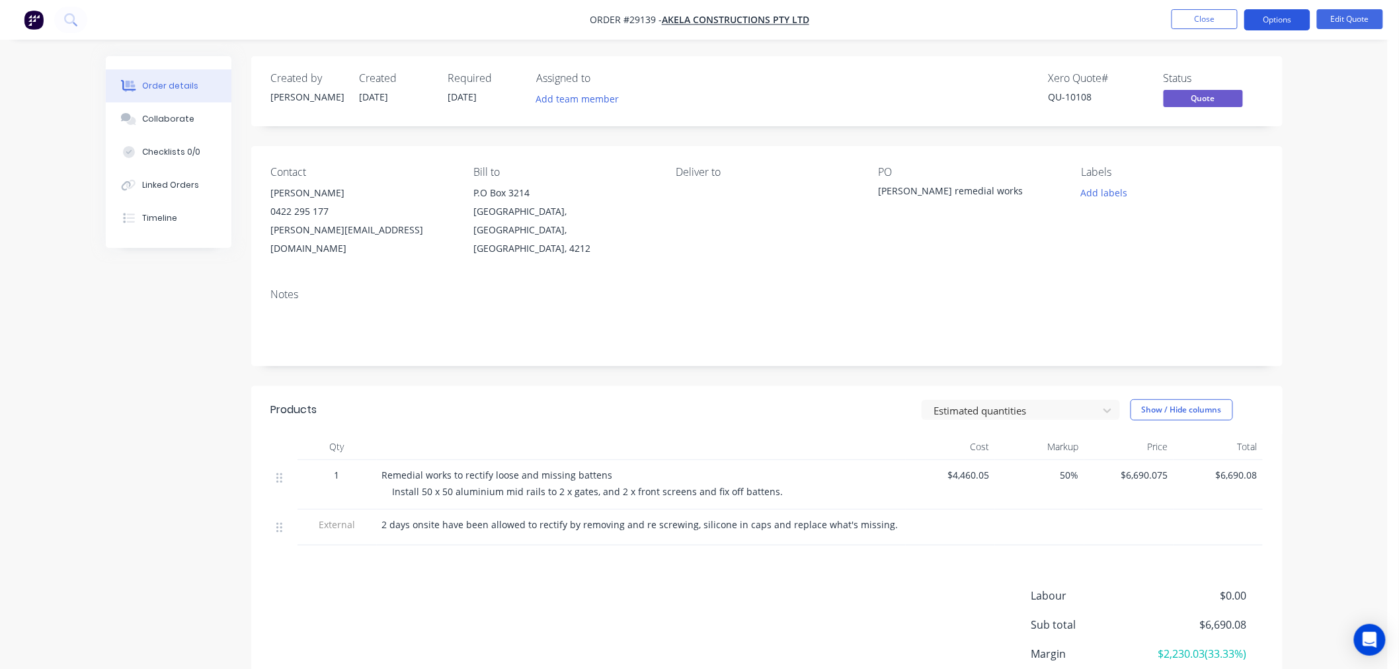
click at [1284, 19] on button "Options" at bounding box center [1277, 19] width 66 height 21
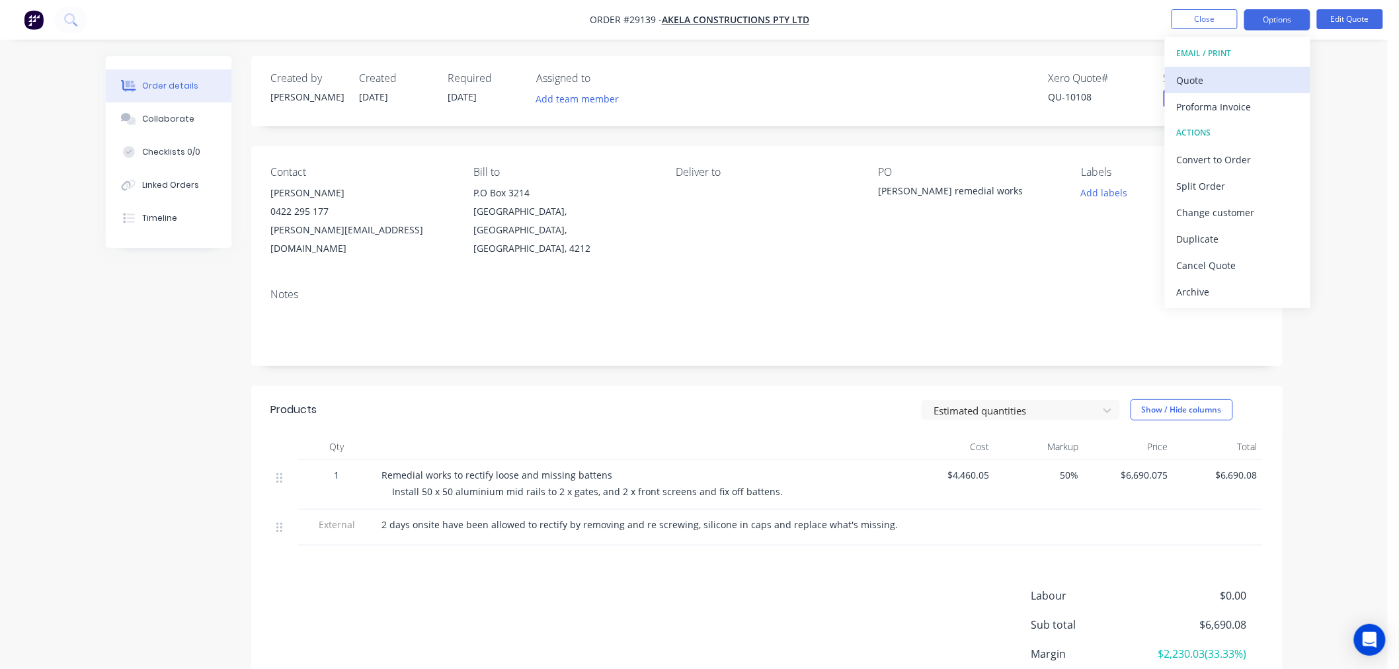
click at [1246, 77] on div "Quote" at bounding box center [1238, 80] width 122 height 19
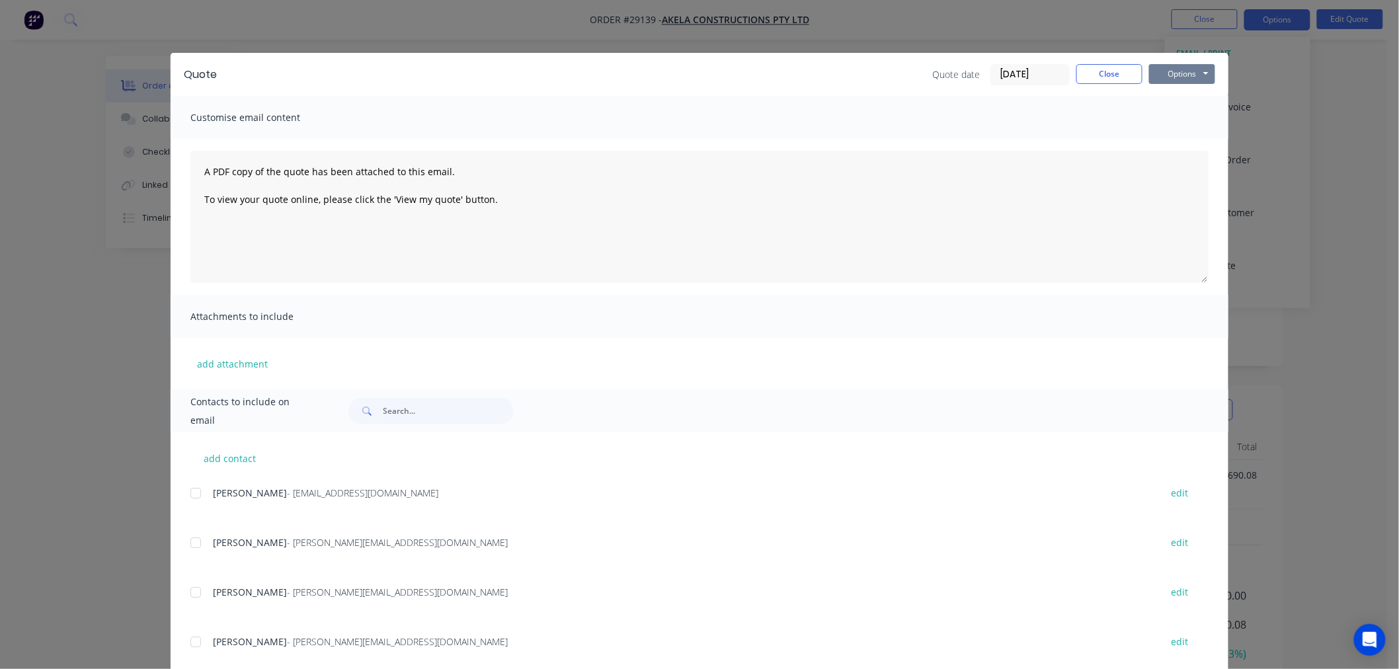
click at [1187, 65] on button "Options" at bounding box center [1182, 74] width 66 height 20
click at [1175, 129] on button "Print" at bounding box center [1191, 119] width 85 height 22
click at [1117, 75] on button "Close" at bounding box center [1109, 74] width 66 height 20
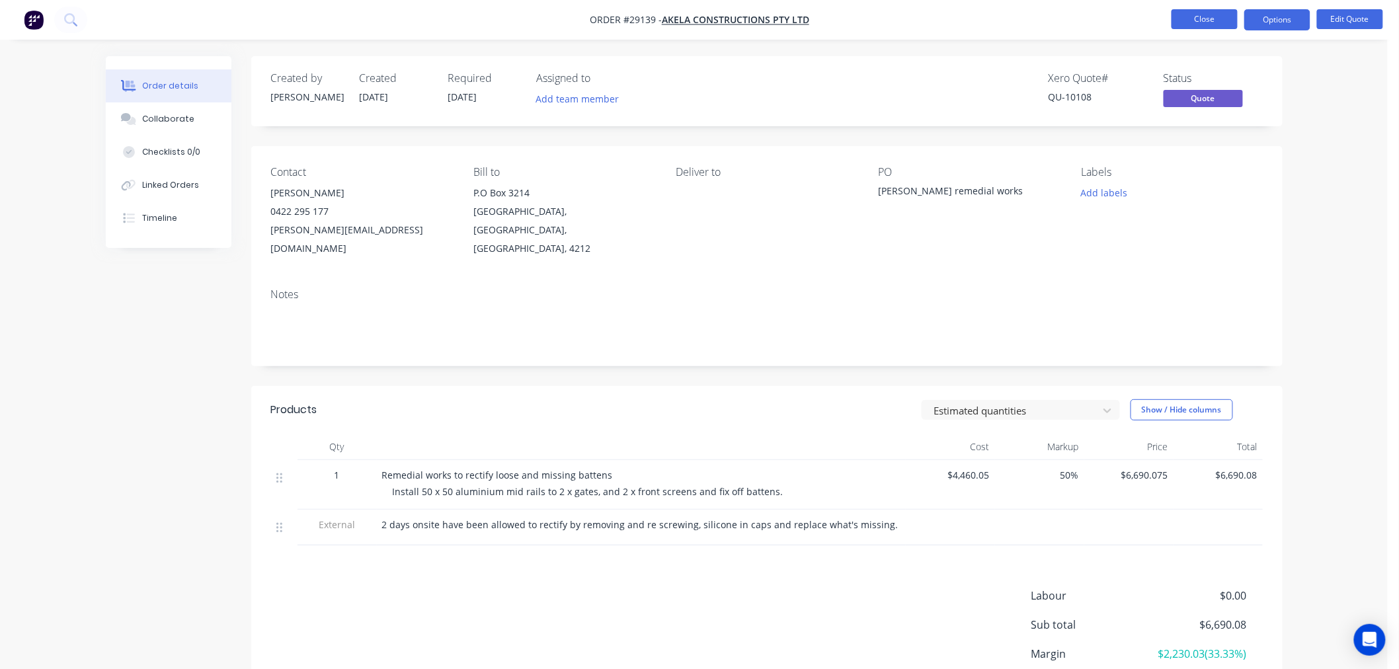
click at [1185, 11] on button "Close" at bounding box center [1204, 19] width 66 height 20
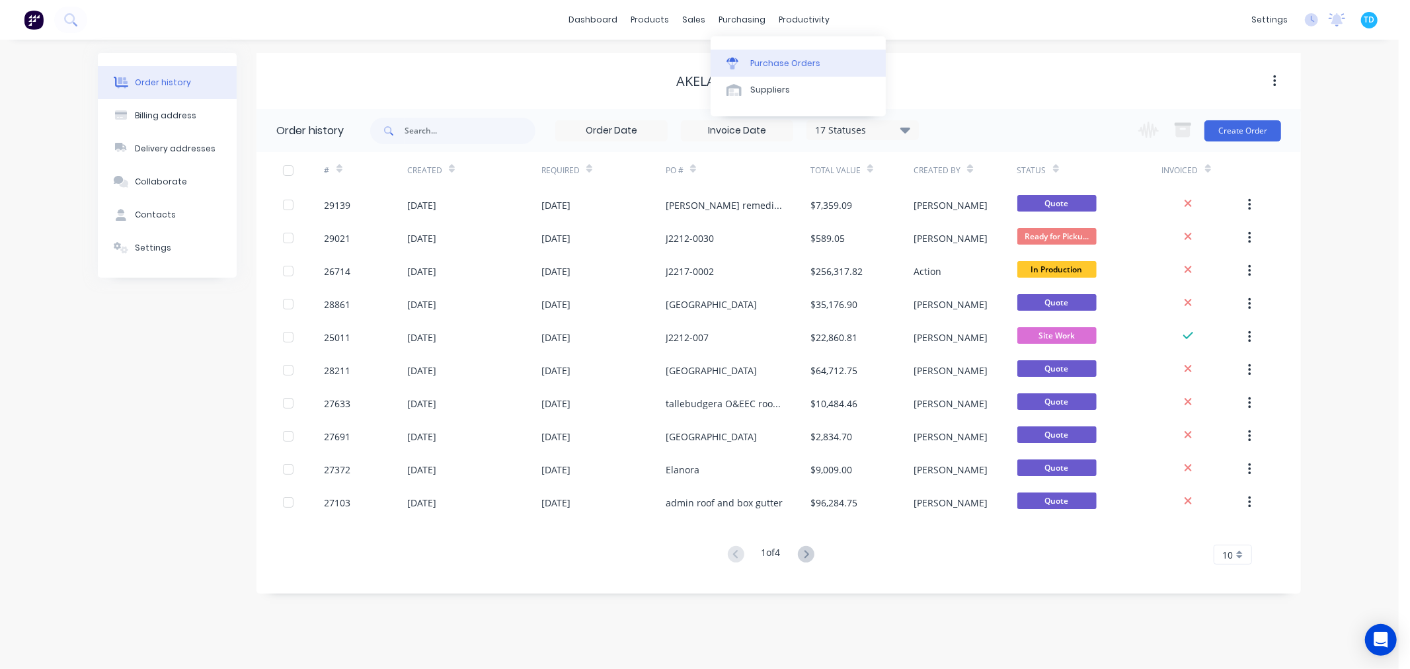
drag, startPoint x: 711, startPoint y: 21, endPoint x: 732, endPoint y: 59, distance: 43.5
click at [732, 59] on icon at bounding box center [733, 60] width 12 height 5
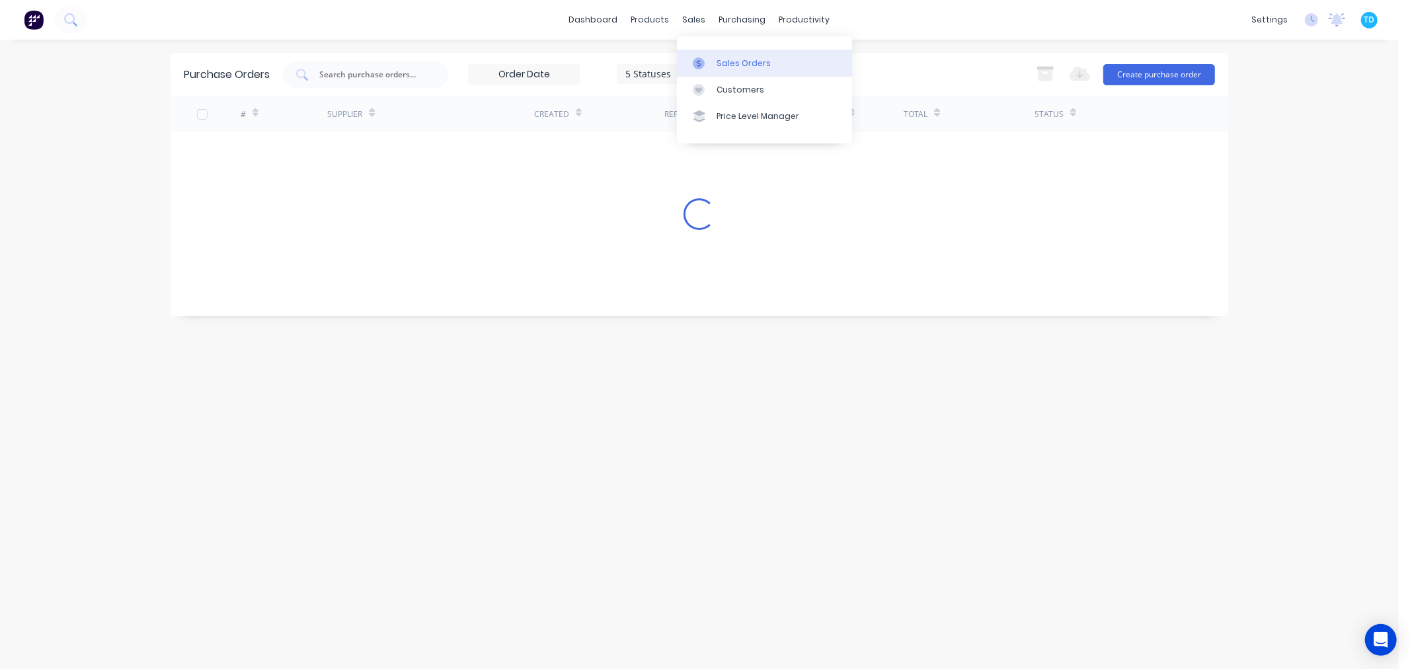
click at [721, 59] on div "Sales Orders" at bounding box center [744, 64] width 54 height 12
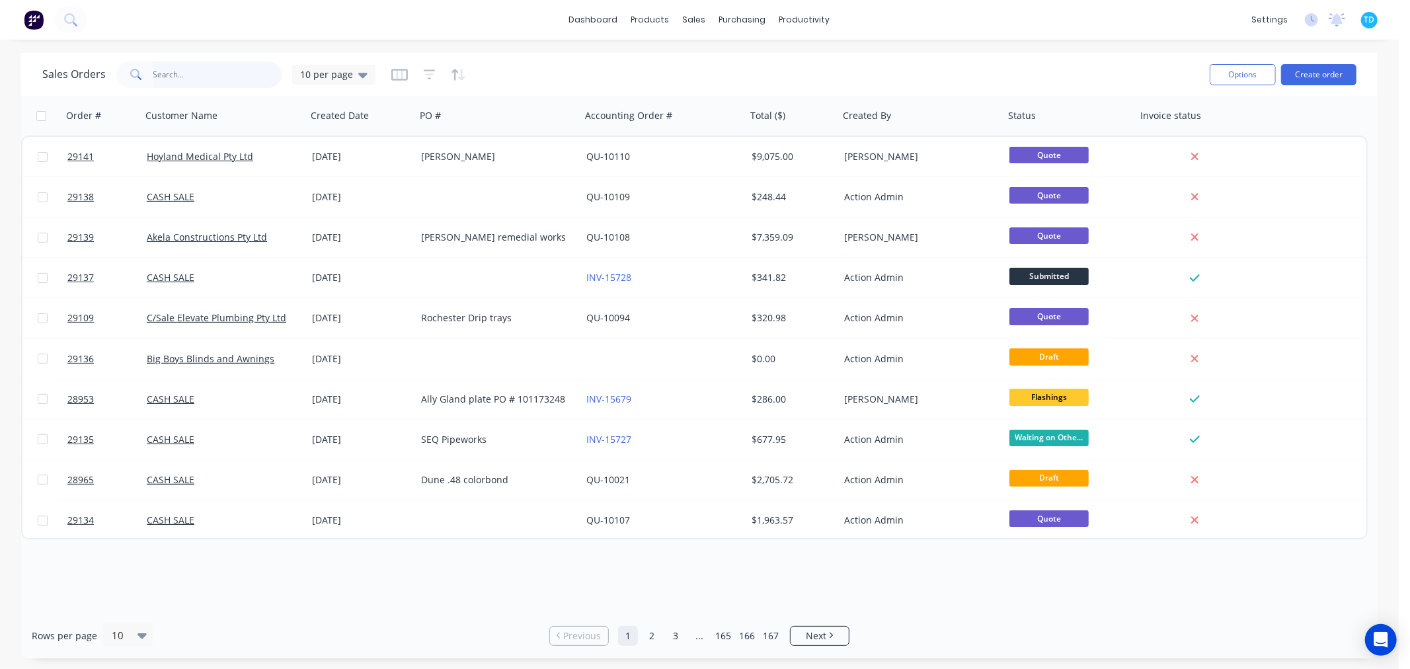
click at [206, 77] on input "text" at bounding box center [217, 74] width 129 height 26
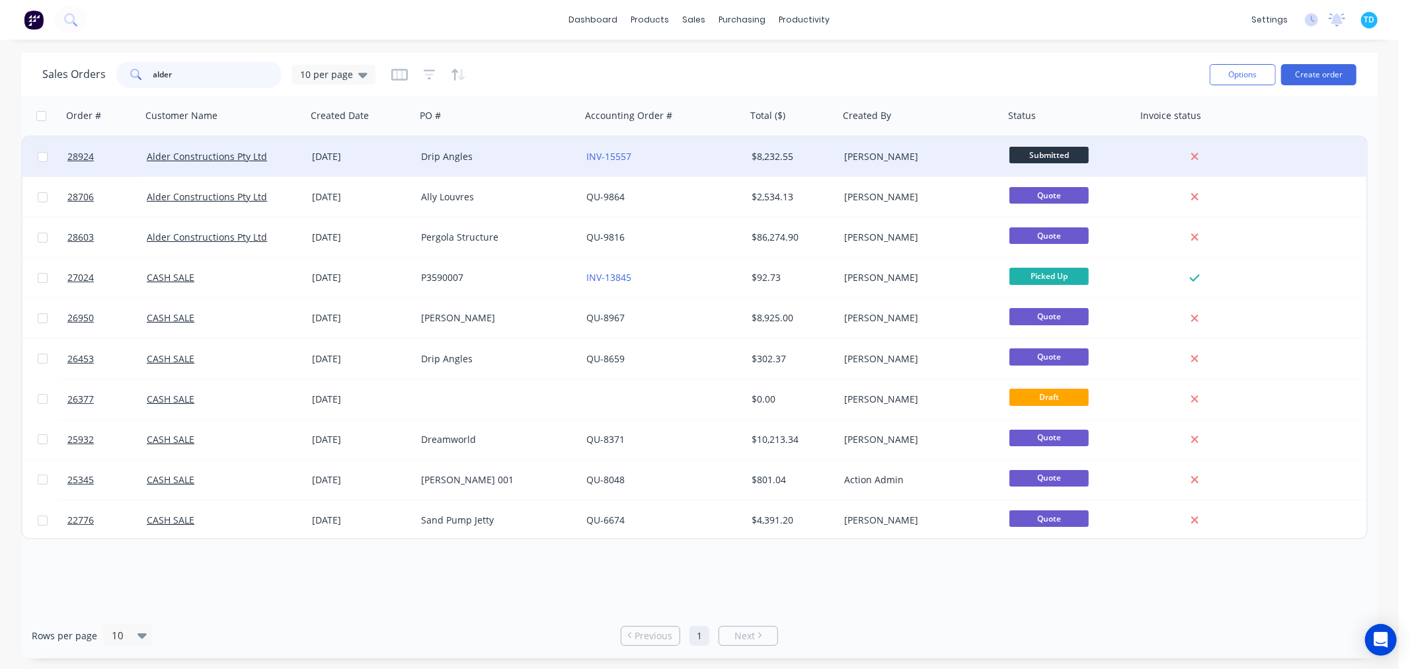
type input "alder"
click at [434, 160] on div "Drip Angles" at bounding box center [494, 156] width 147 height 13
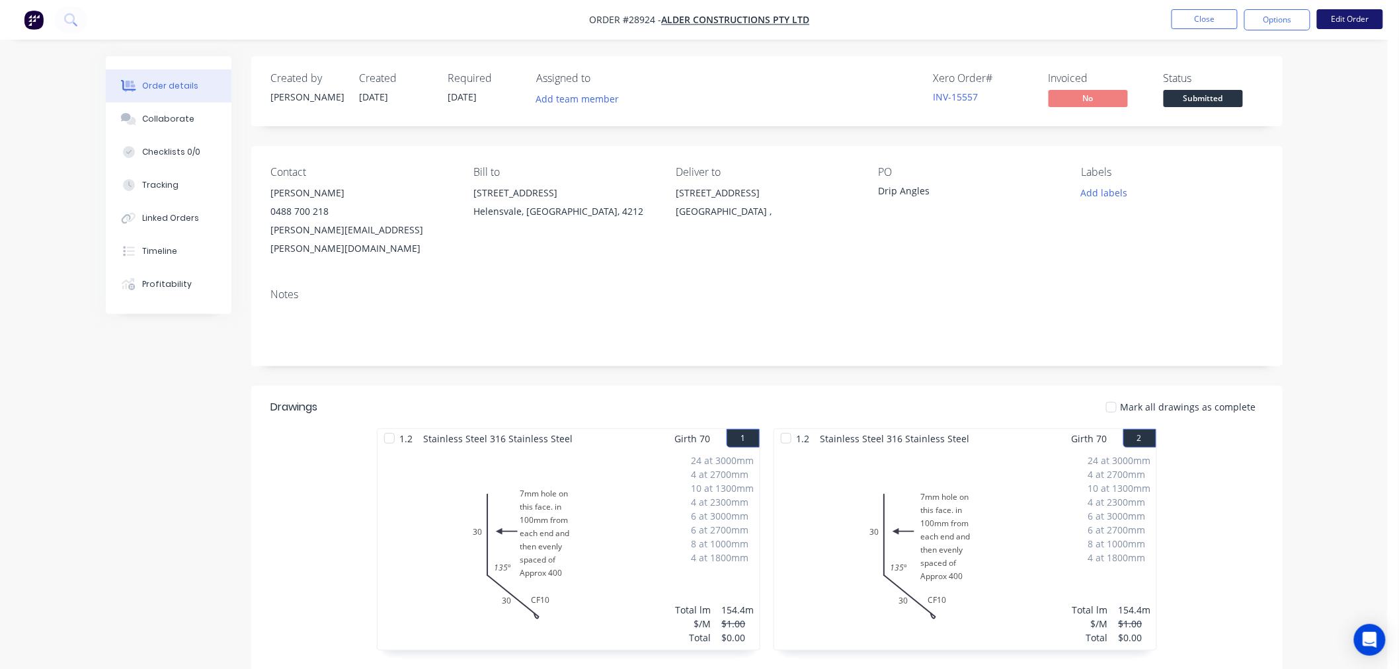
click at [1351, 19] on button "Edit Order" at bounding box center [1350, 19] width 66 height 20
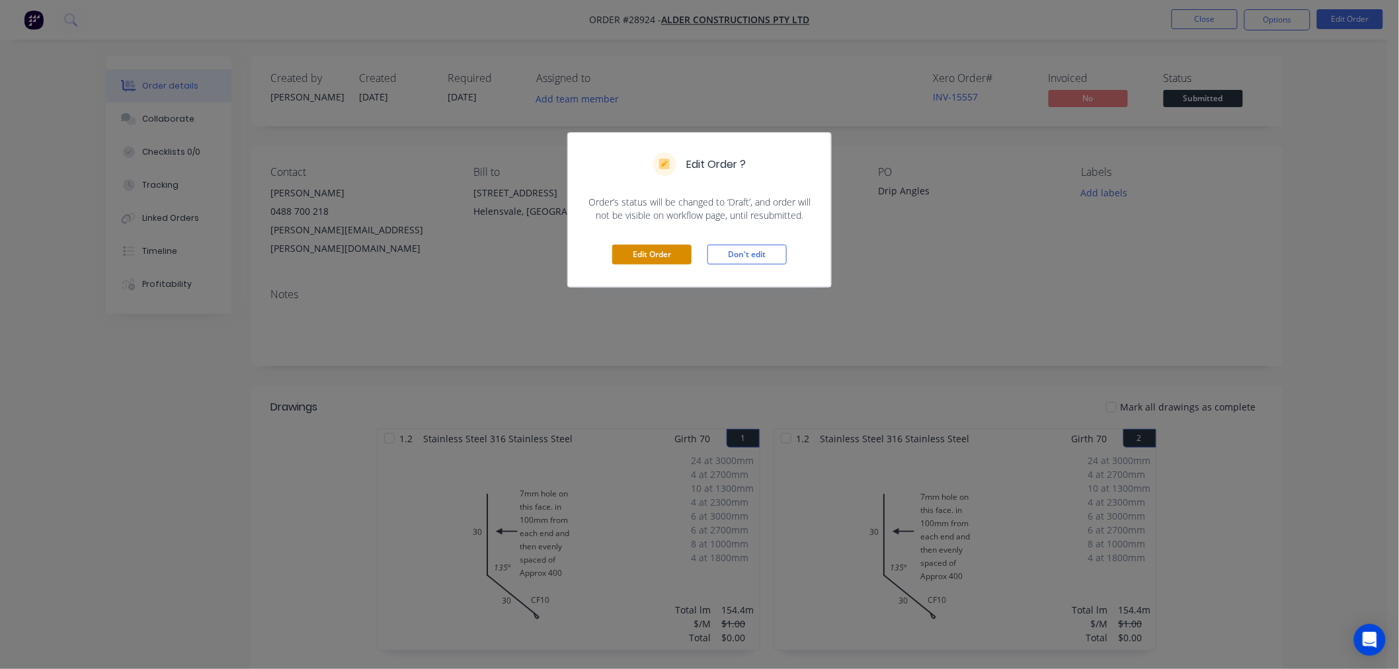
click at [643, 255] on button "Edit Order" at bounding box center [651, 255] width 79 height 20
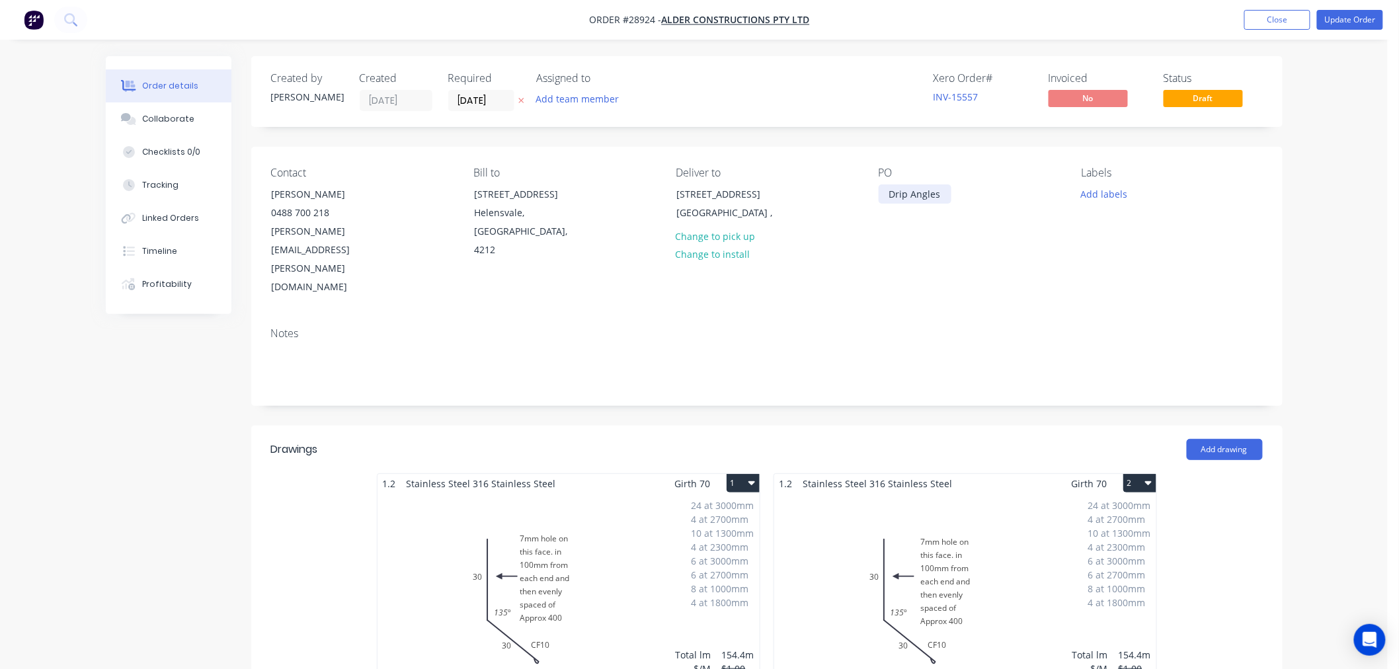
click at [943, 193] on div "Drip Angles" at bounding box center [915, 193] width 73 height 19
click at [967, 260] on div "Contact [PERSON_NAME] [PHONE_NUMBER] [PERSON_NAME][EMAIL_ADDRESS][PERSON_NAME][…" at bounding box center [766, 232] width 1031 height 170
drag, startPoint x: 1349, startPoint y: 14, endPoint x: 1149, endPoint y: 48, distance: 202.5
click at [1349, 14] on button "Update Order" at bounding box center [1350, 20] width 66 height 20
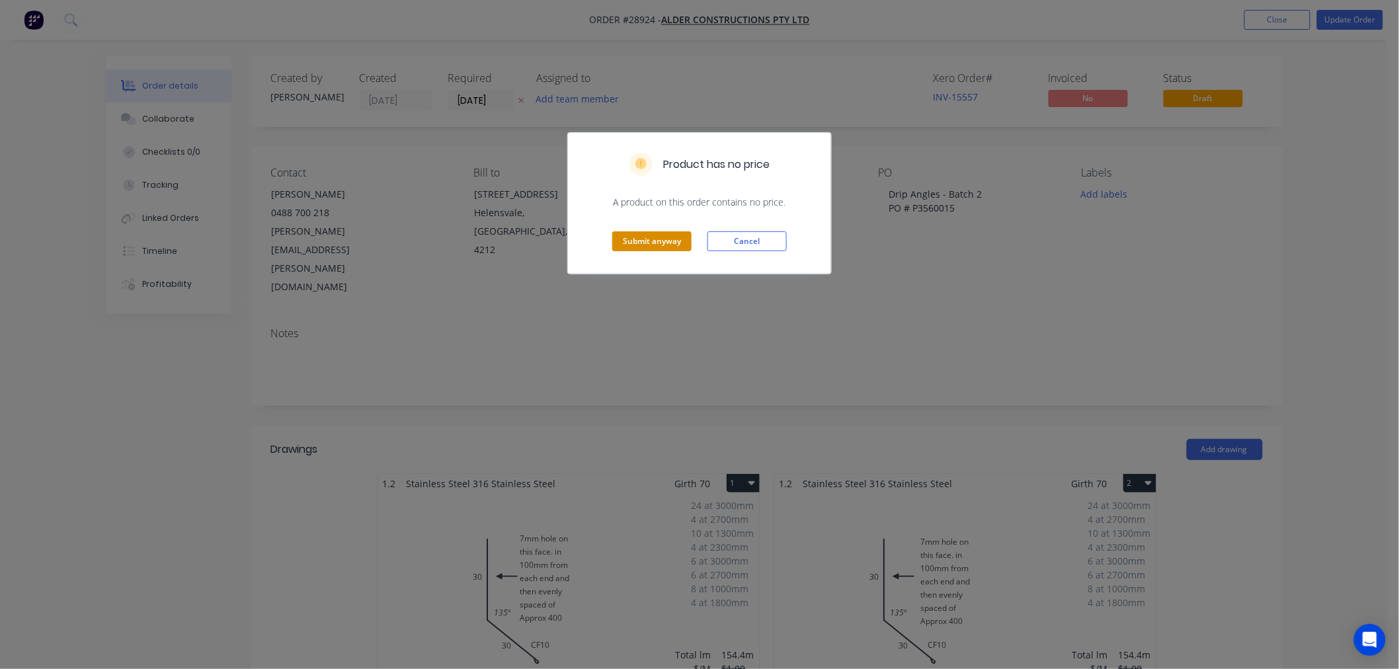
click at [657, 240] on button "Submit anyway" at bounding box center [651, 241] width 79 height 20
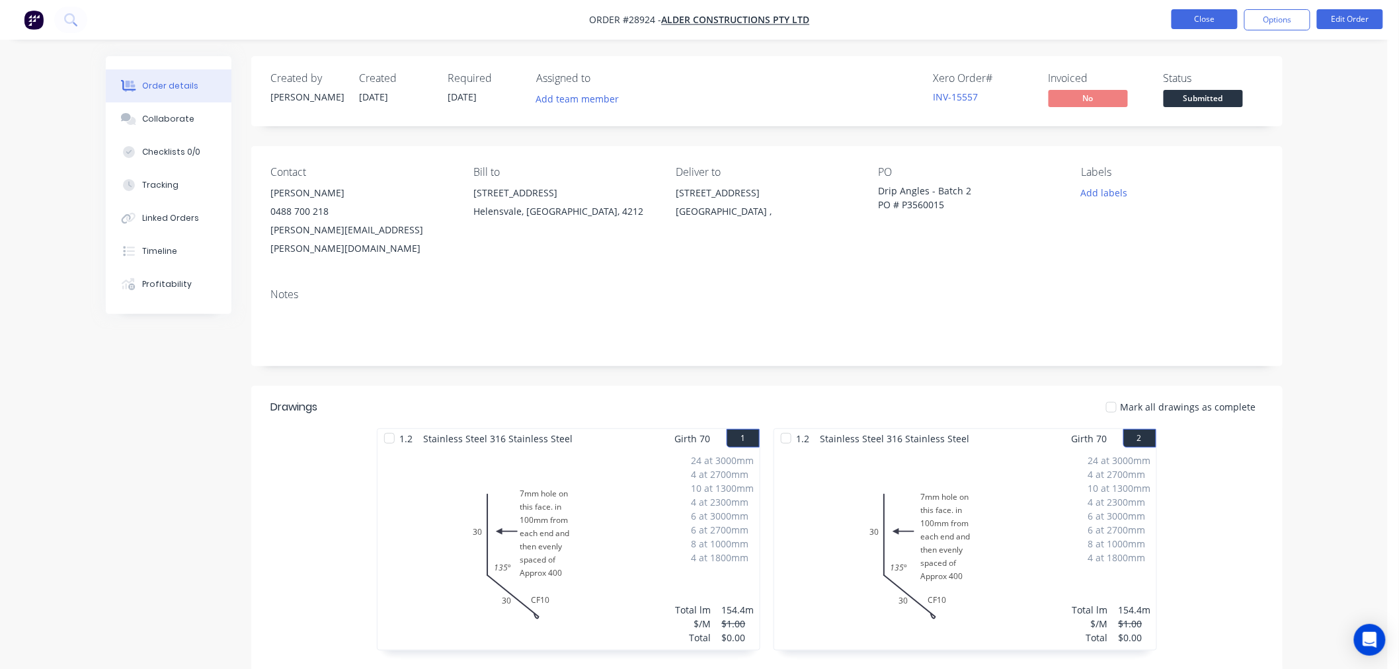
click at [1207, 20] on button "Close" at bounding box center [1204, 19] width 66 height 20
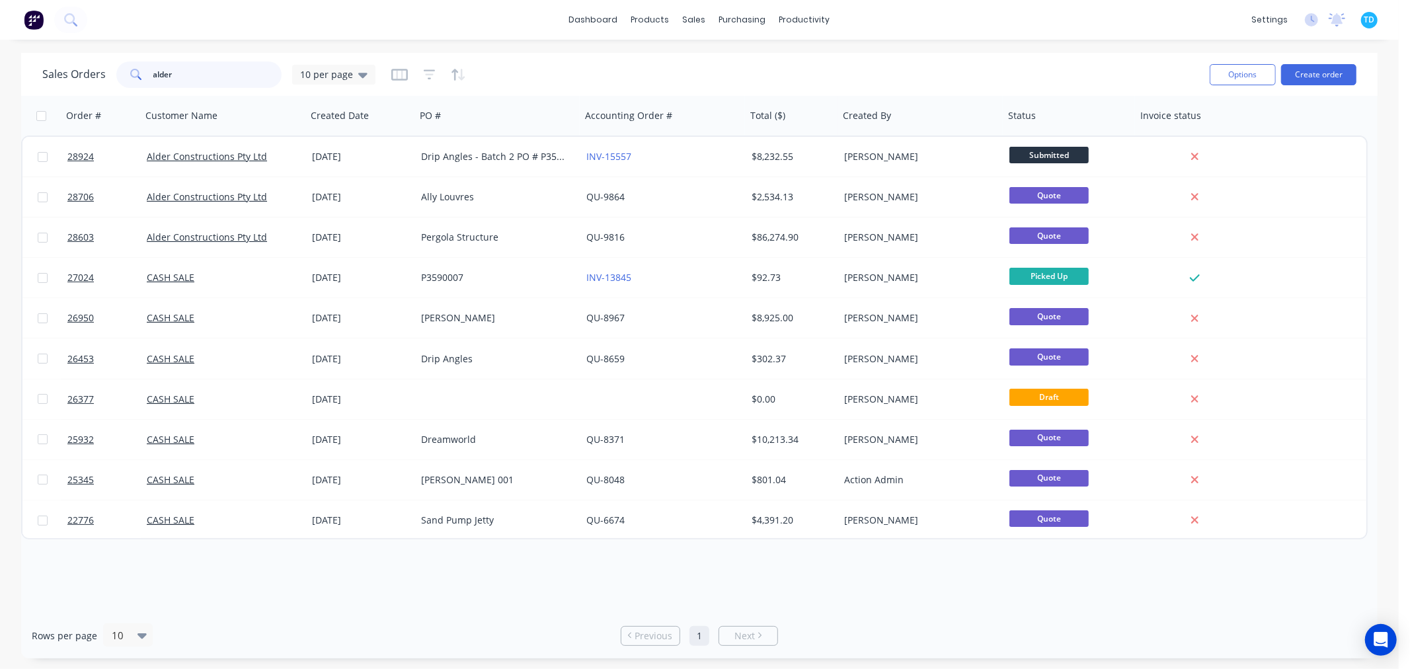
drag, startPoint x: 186, startPoint y: 67, endPoint x: 147, endPoint y: 71, distance: 39.2
click at [147, 71] on div "alder" at bounding box center [198, 74] width 165 height 26
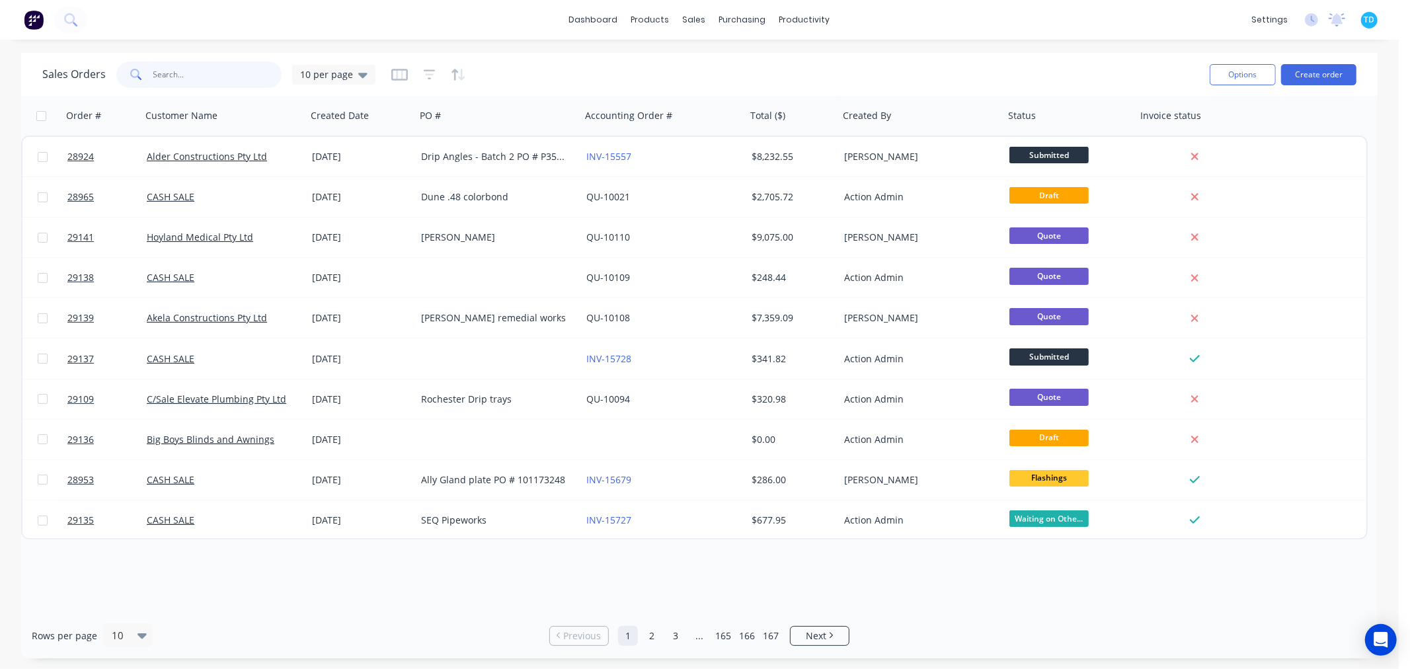
click at [208, 73] on input "text" at bounding box center [217, 74] width 129 height 26
click at [208, 75] on input "text" at bounding box center [217, 74] width 129 height 26
type input "[PERSON_NAME]"
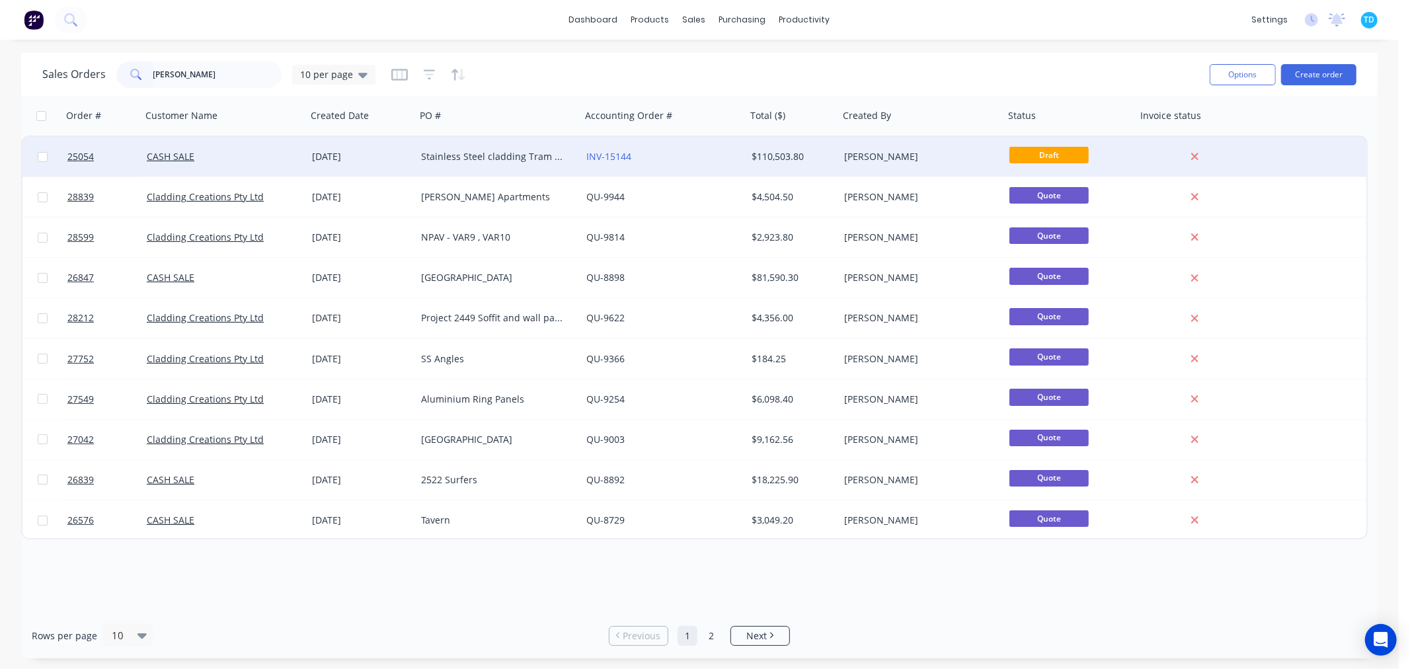
click at [485, 155] on div "Stainless Steel cladding Tram GC Numerous PO for each line item." at bounding box center [494, 156] width 147 height 13
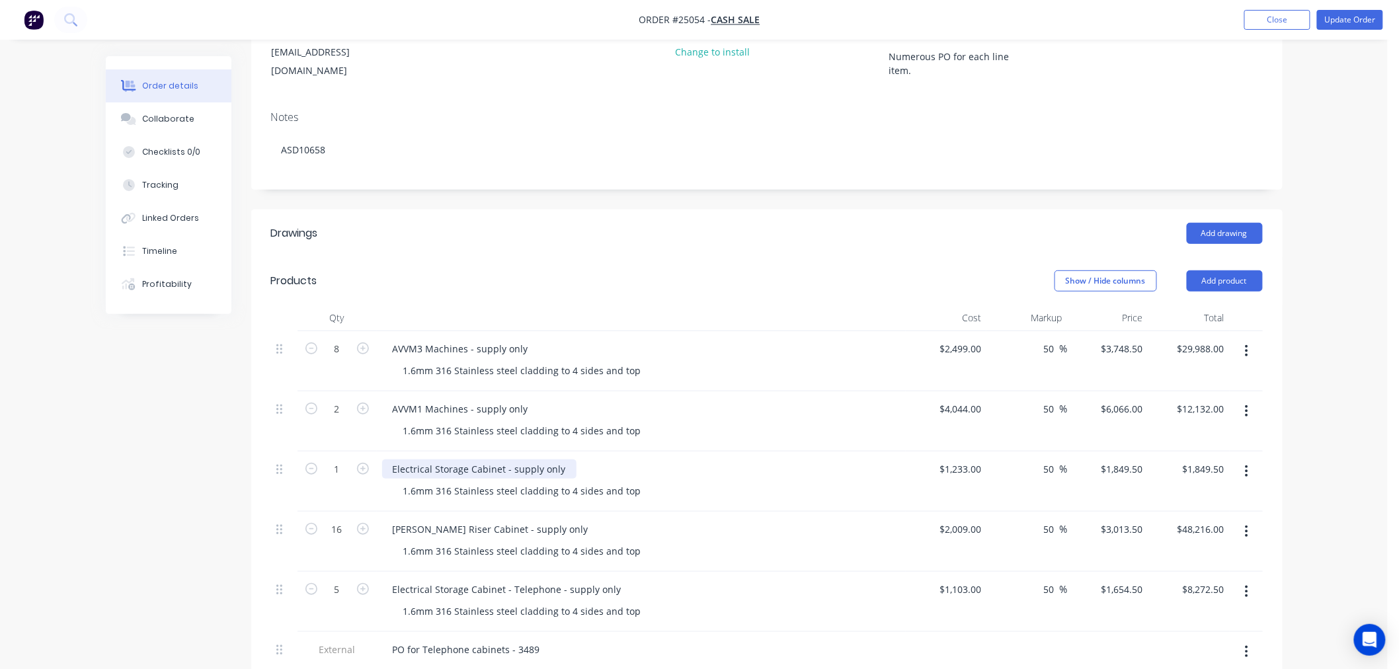
scroll to position [294, 0]
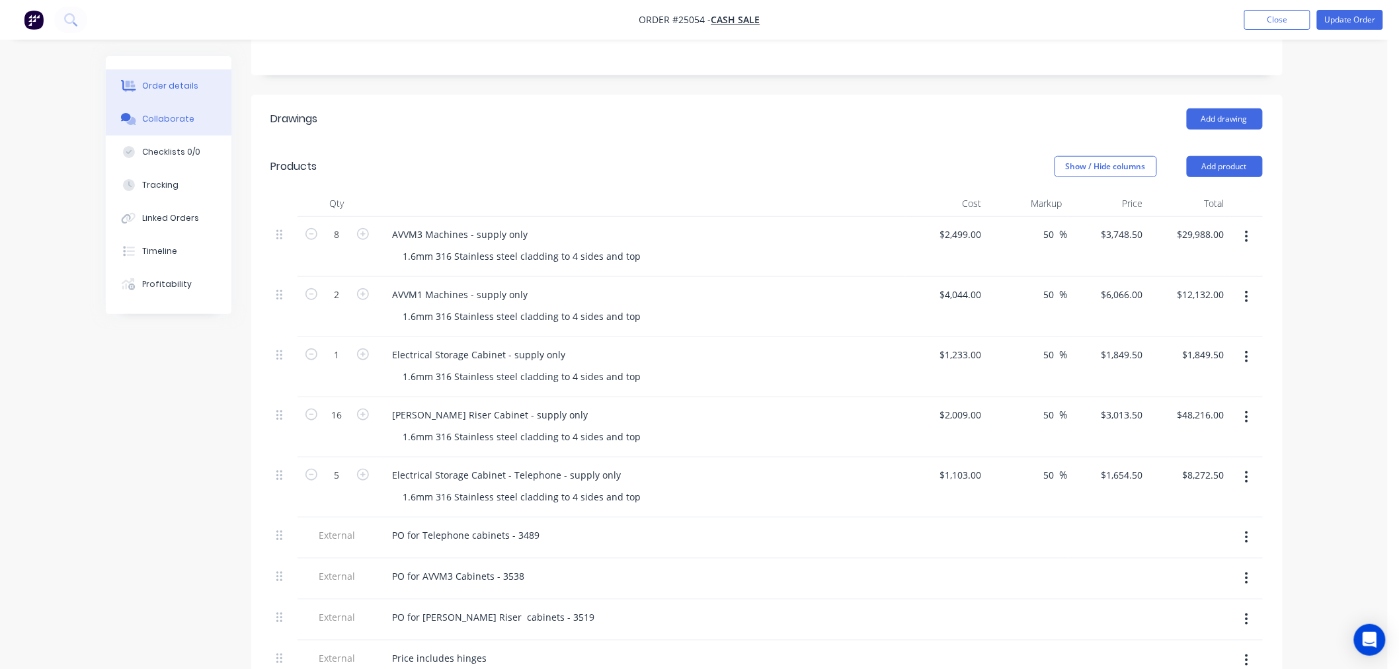
click at [188, 116] on div "Collaborate" at bounding box center [168, 119] width 52 height 12
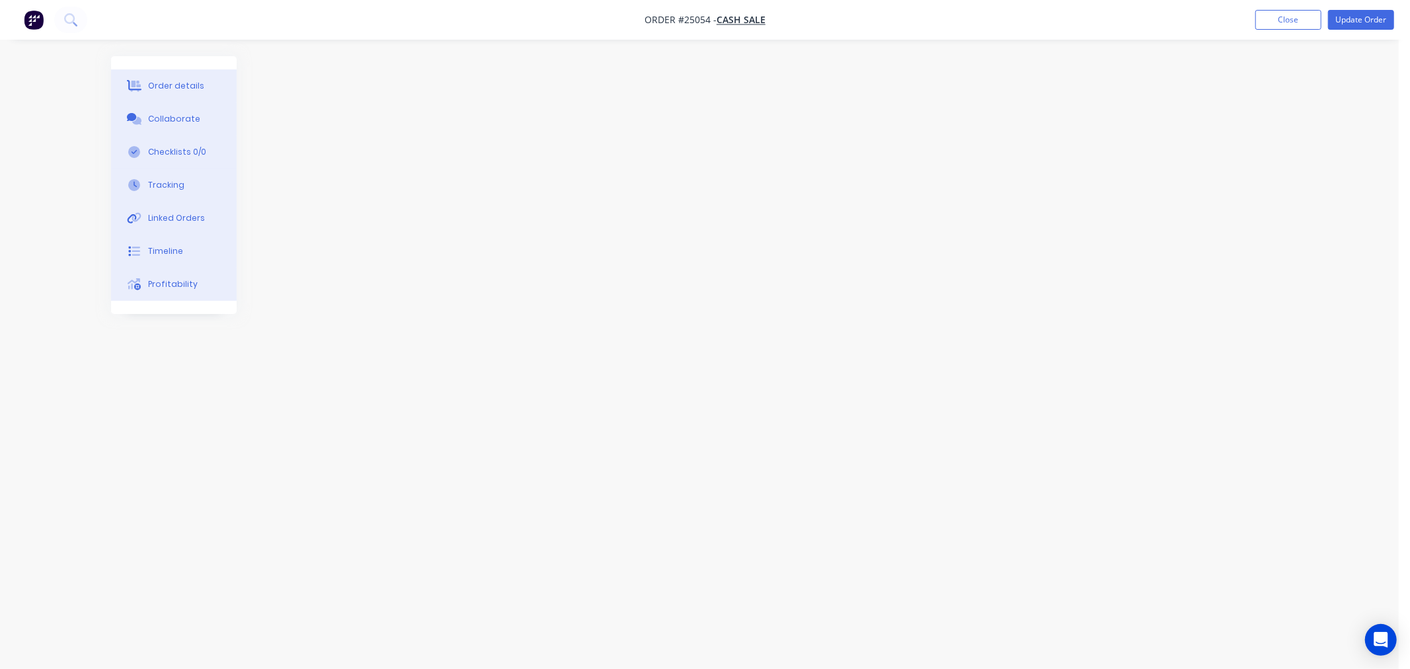
drag, startPoint x: 168, startPoint y: 77, endPoint x: 704, endPoint y: 51, distance: 536.7
click at [169, 77] on button "Order details" at bounding box center [174, 85] width 126 height 33
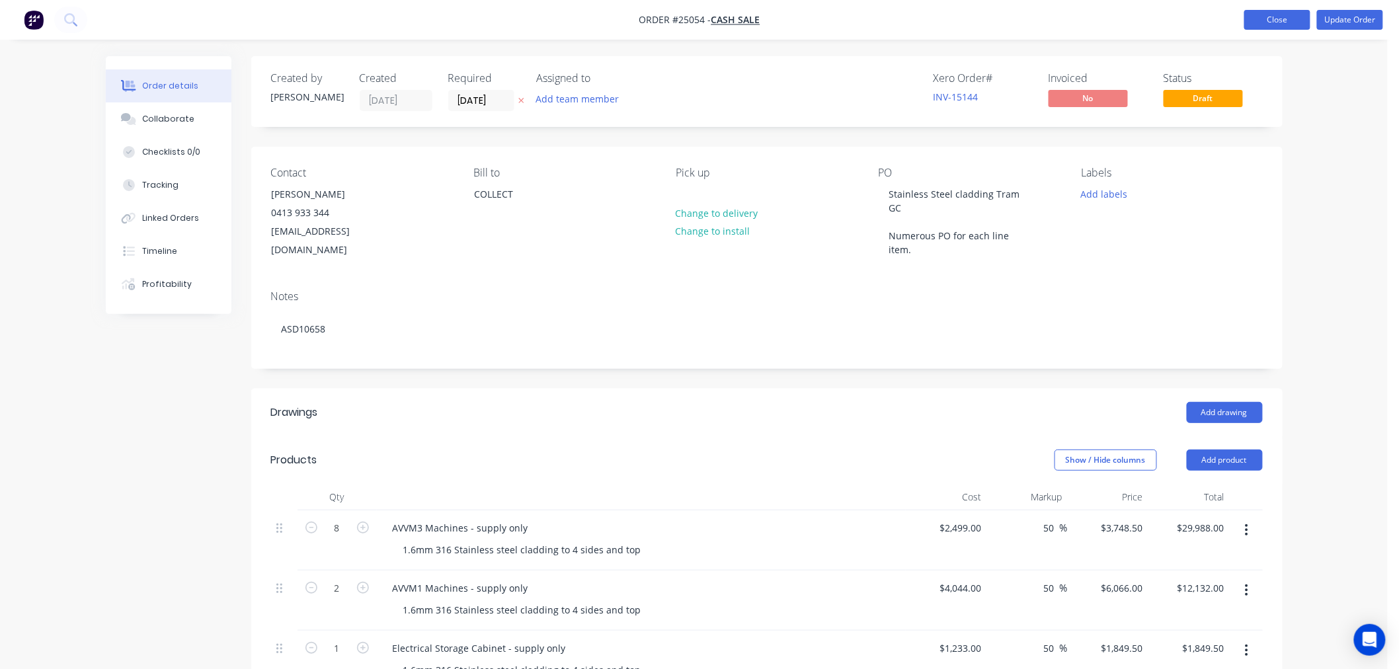
click at [1276, 22] on button "Close" at bounding box center [1277, 20] width 66 height 20
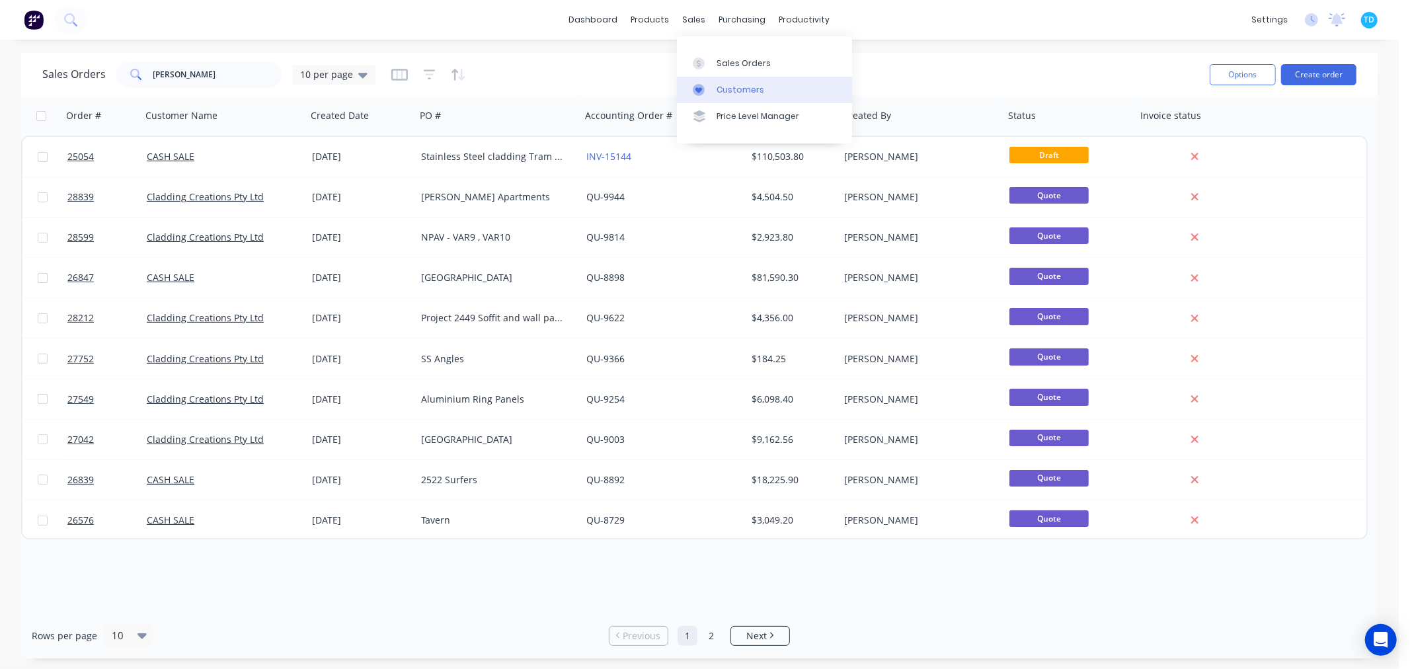
drag, startPoint x: 747, startPoint y: 91, endPoint x: 714, endPoint y: 85, distance: 33.6
click at [747, 91] on div "Customers" at bounding box center [741, 90] width 48 height 12
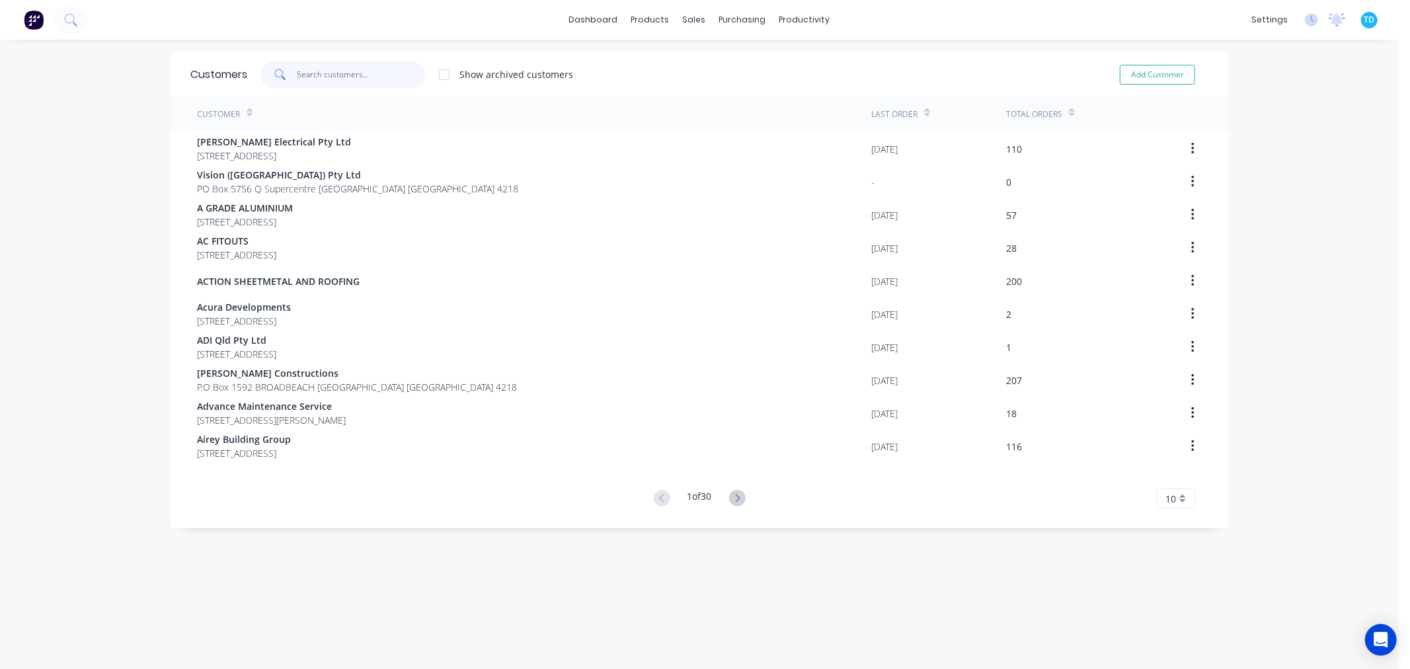
click at [332, 71] on input "text" at bounding box center [361, 74] width 129 height 26
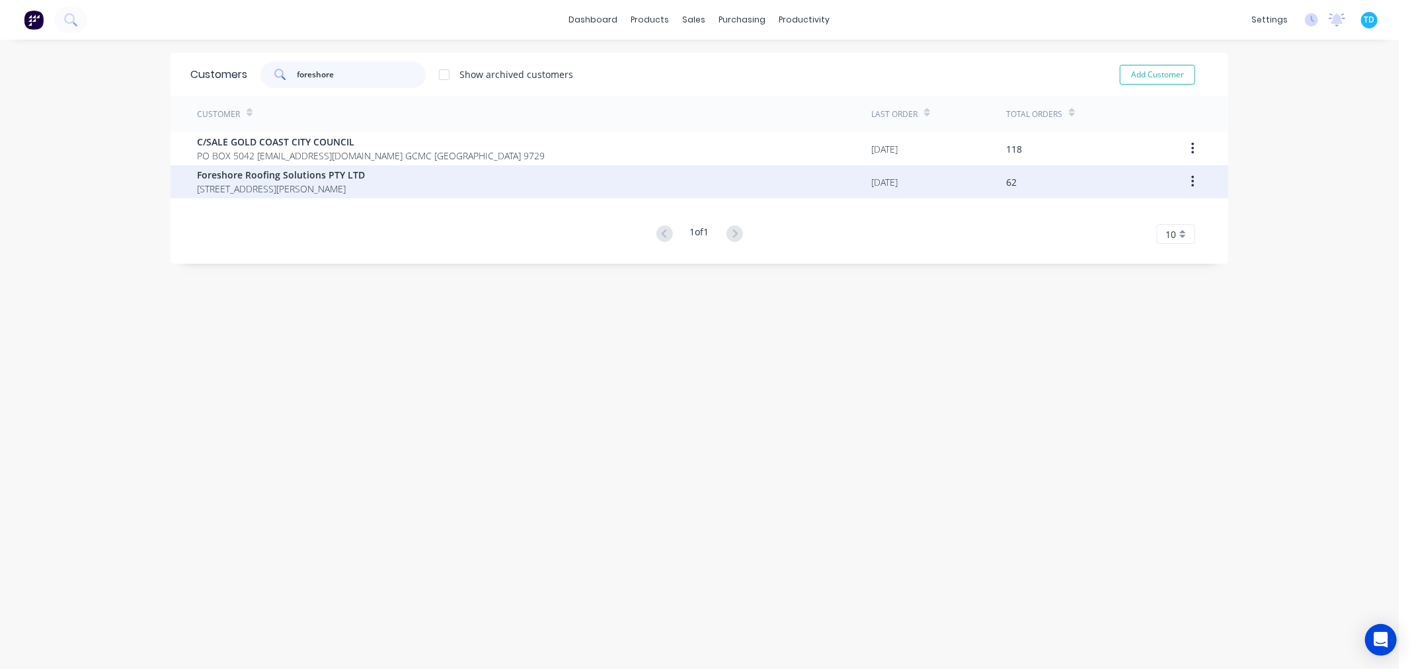
type input "foreshore"
click at [344, 182] on span "[STREET_ADDRESS][PERSON_NAME]" at bounding box center [281, 189] width 168 height 14
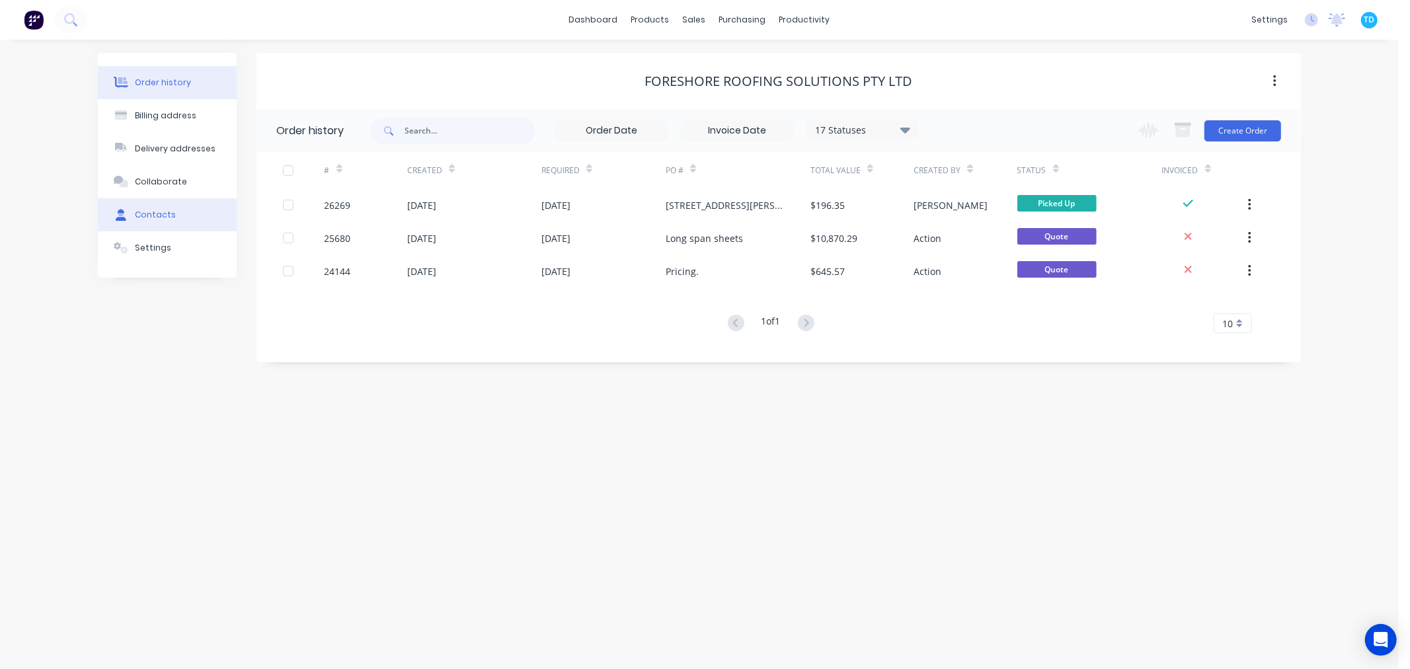
click at [160, 216] on div "Contacts" at bounding box center [155, 215] width 41 height 12
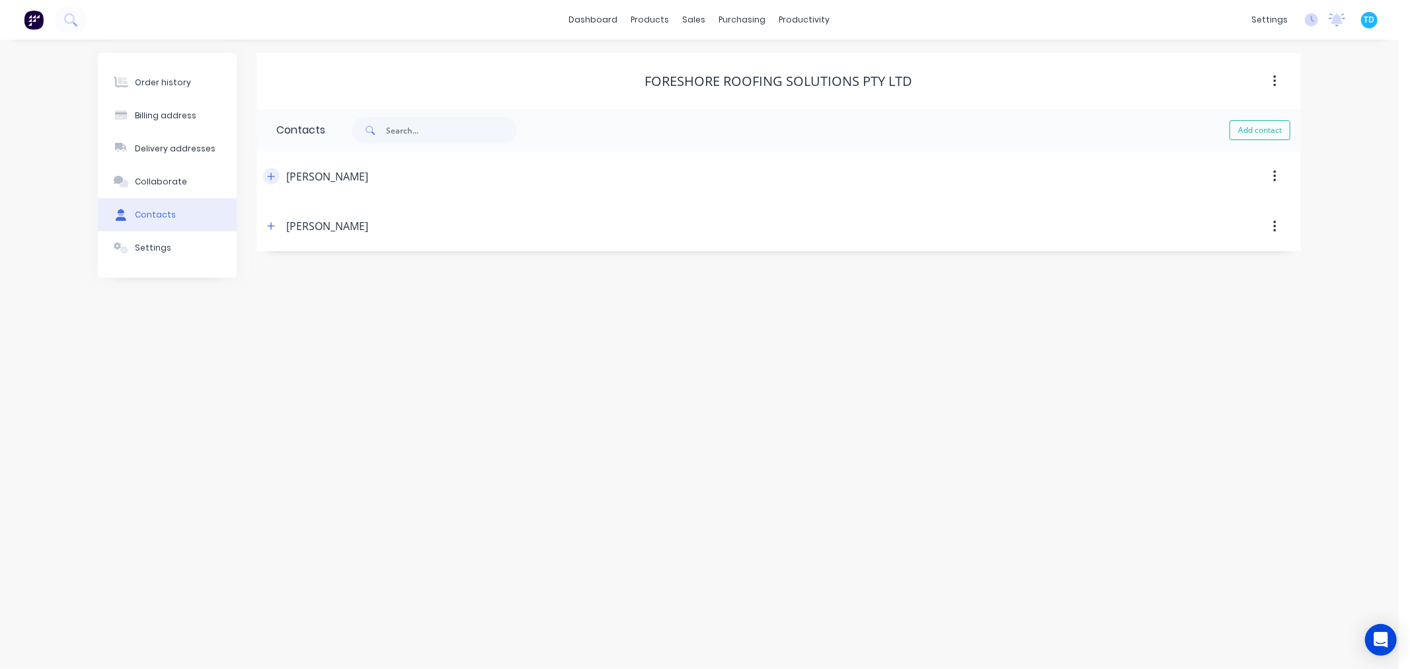
click at [271, 175] on icon "button" at bounding box center [271, 176] width 7 height 7
click at [1355, 100] on div "Order history Billing address Delivery addresses Collaborate Contacts Settings …" at bounding box center [699, 354] width 1399 height 629
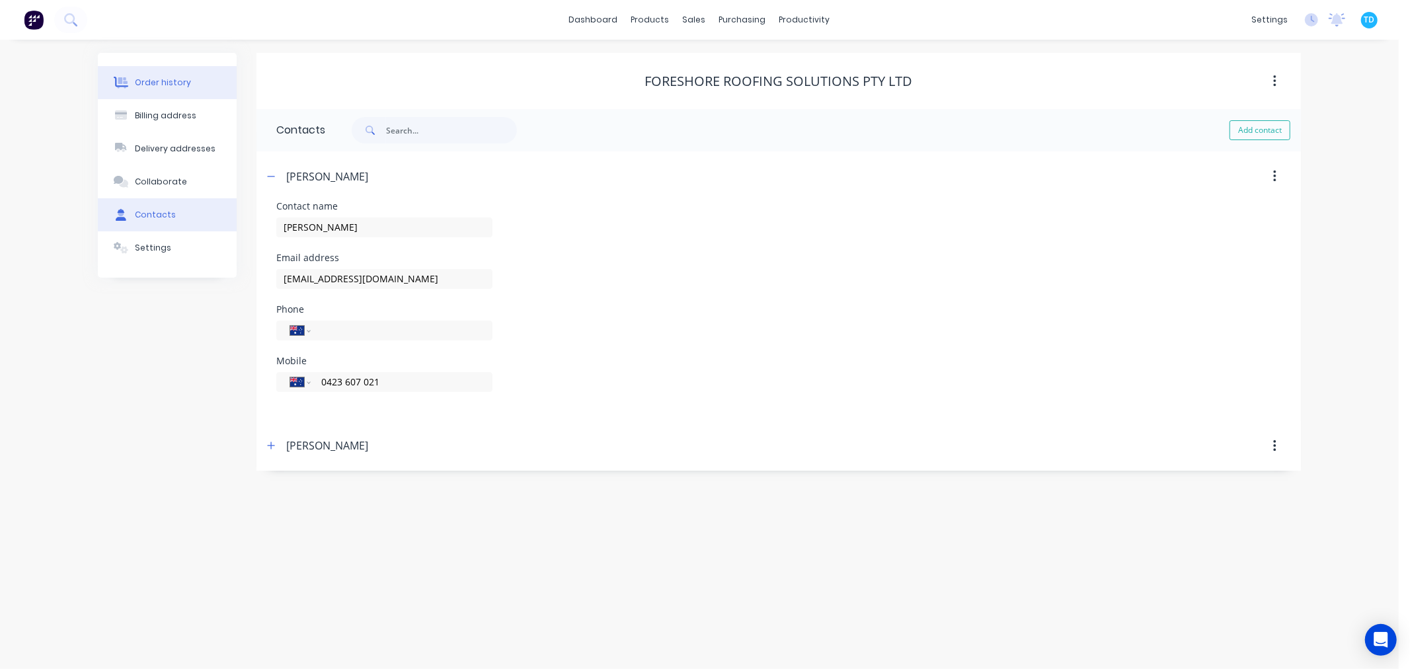
click at [167, 83] on div "Order history" at bounding box center [163, 83] width 56 height 12
